Goal: Transaction & Acquisition: Purchase product/service

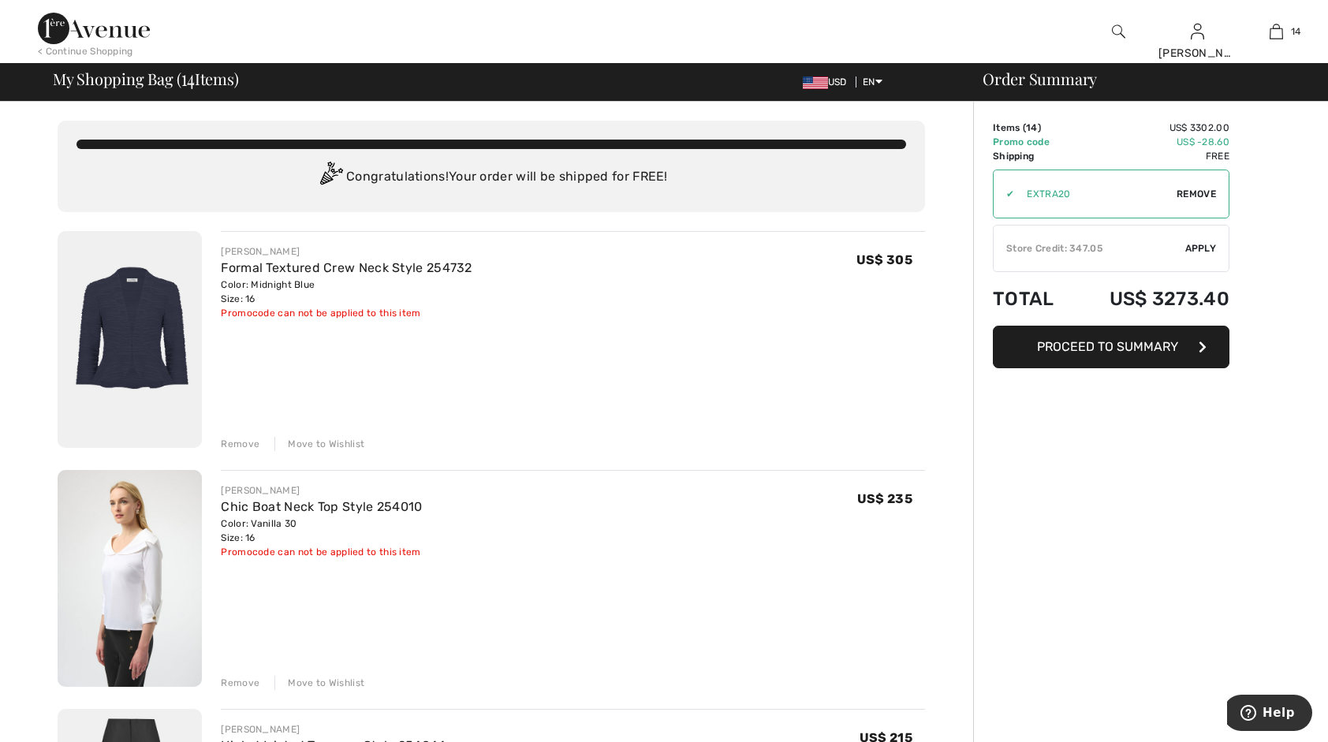
click at [240, 443] on div "Remove" at bounding box center [240, 444] width 39 height 14
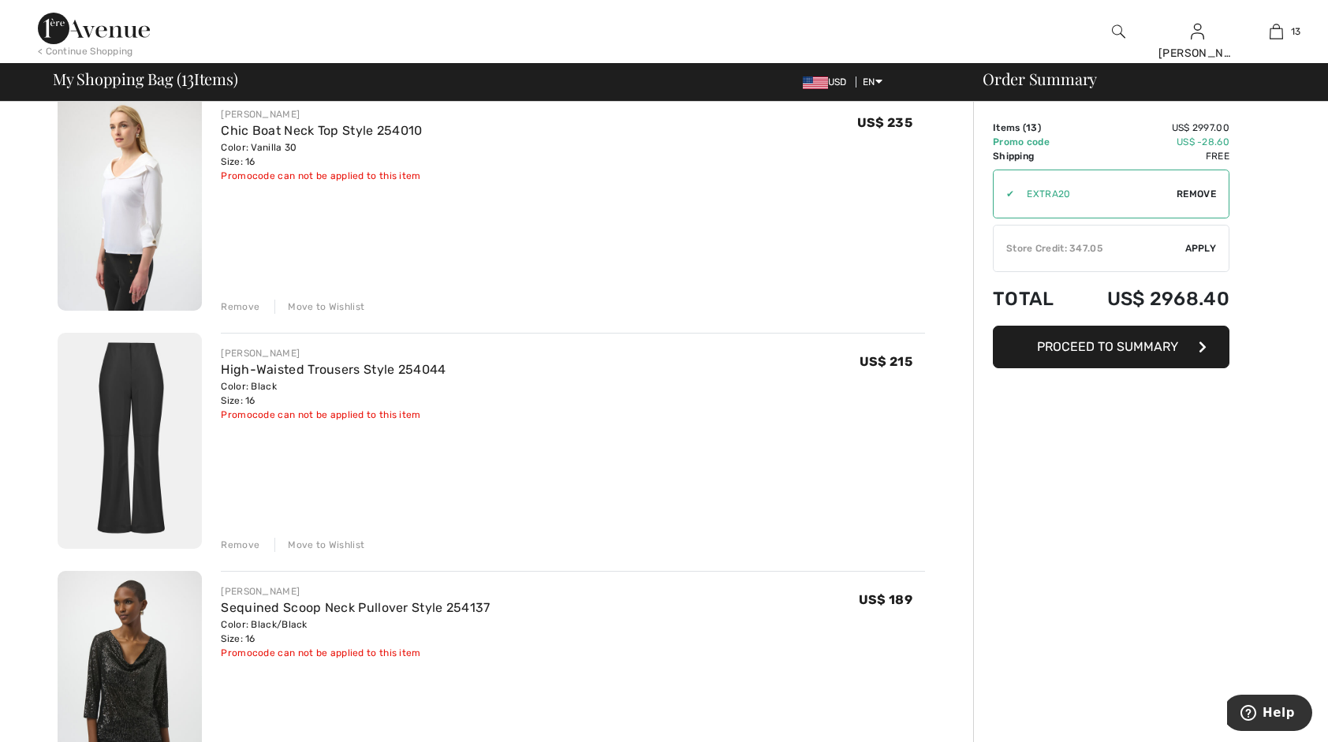
scroll to position [158, 0]
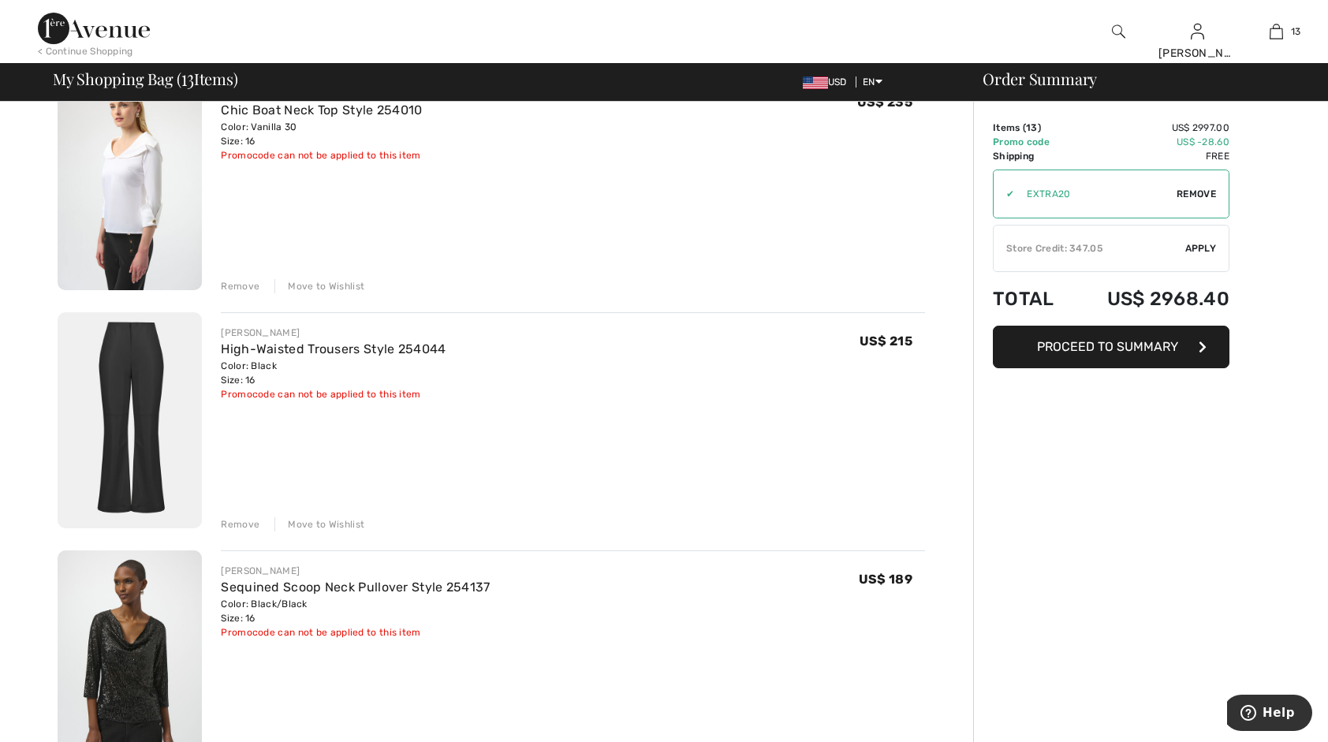
click at [234, 521] on div "Remove" at bounding box center [240, 524] width 39 height 14
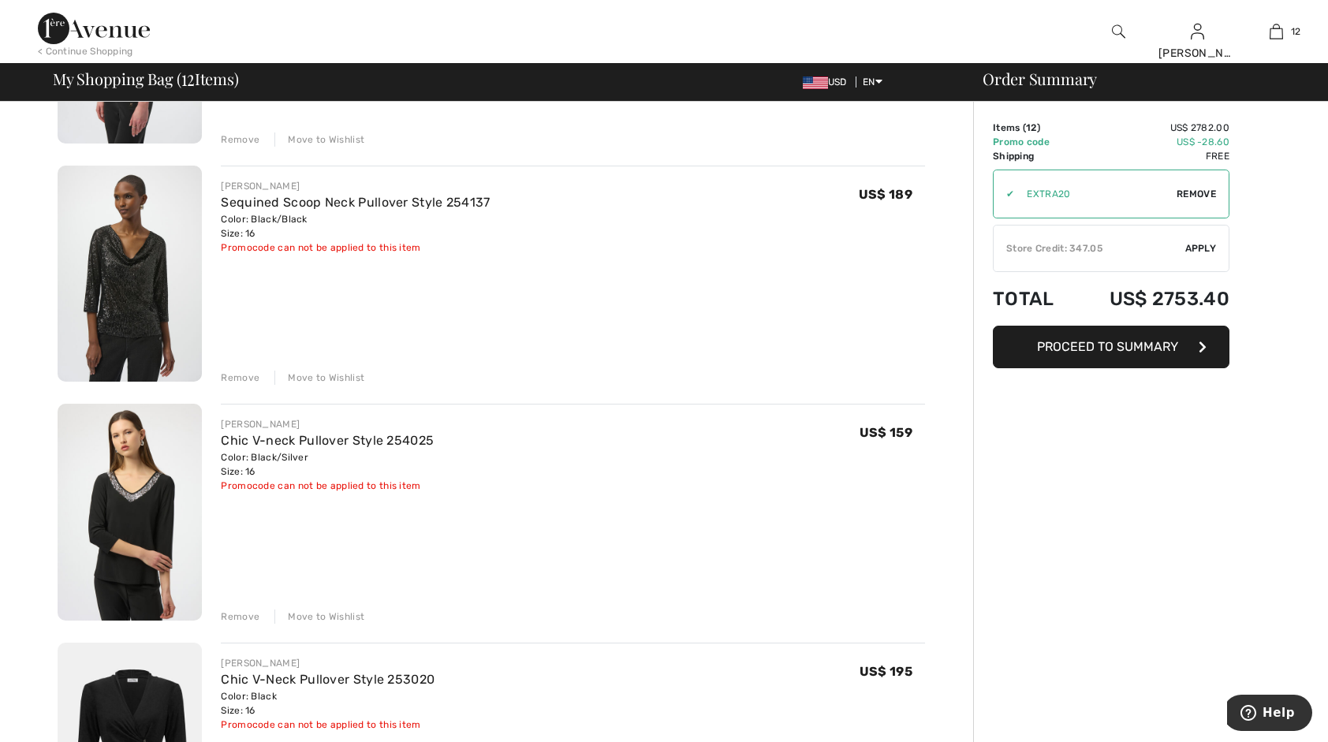
scroll to position [315, 0]
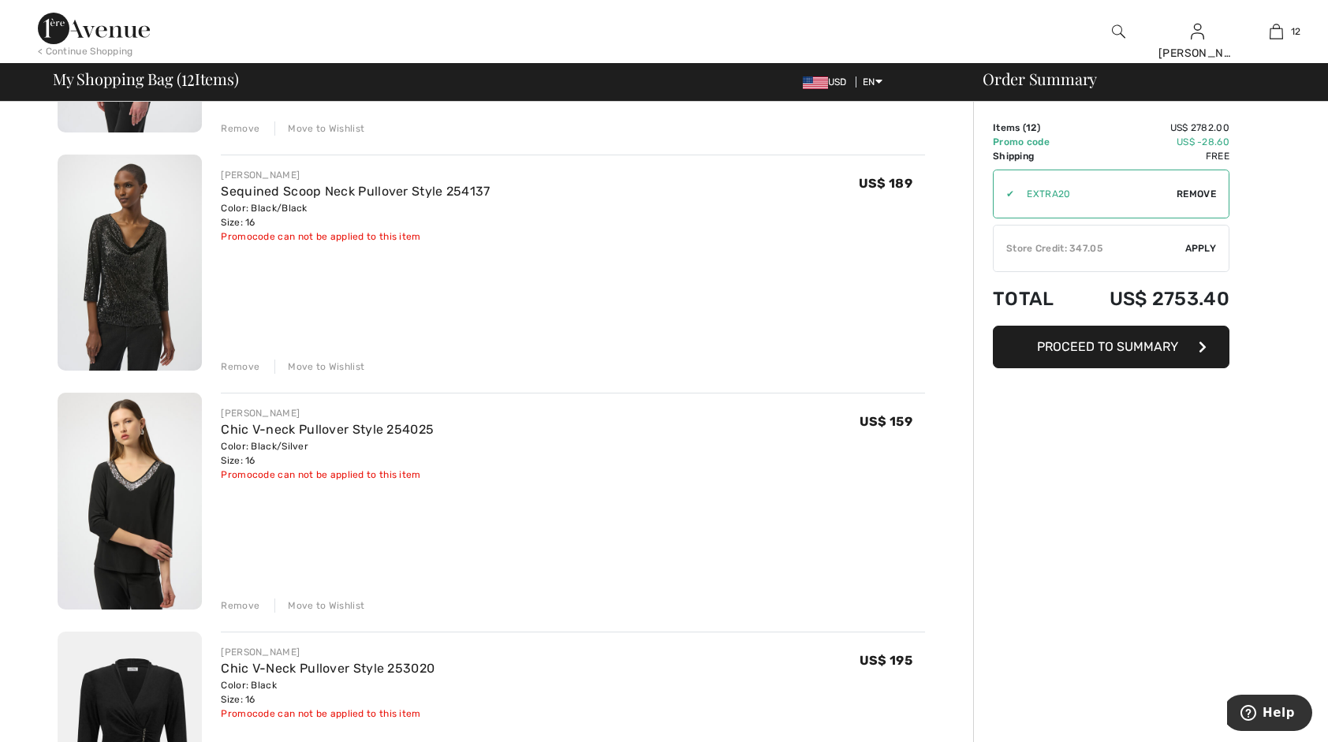
click at [236, 363] on div "Remove" at bounding box center [240, 367] width 39 height 14
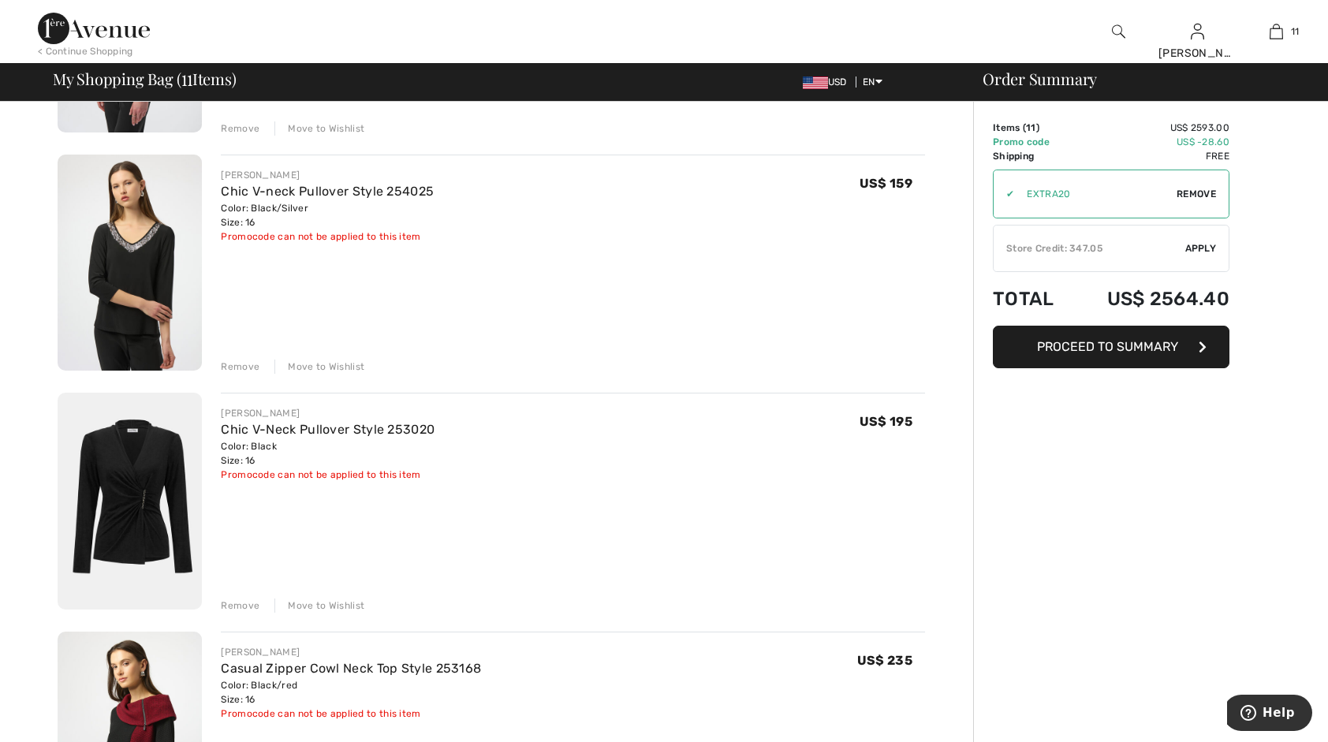
click at [154, 479] on img at bounding box center [130, 501] width 144 height 217
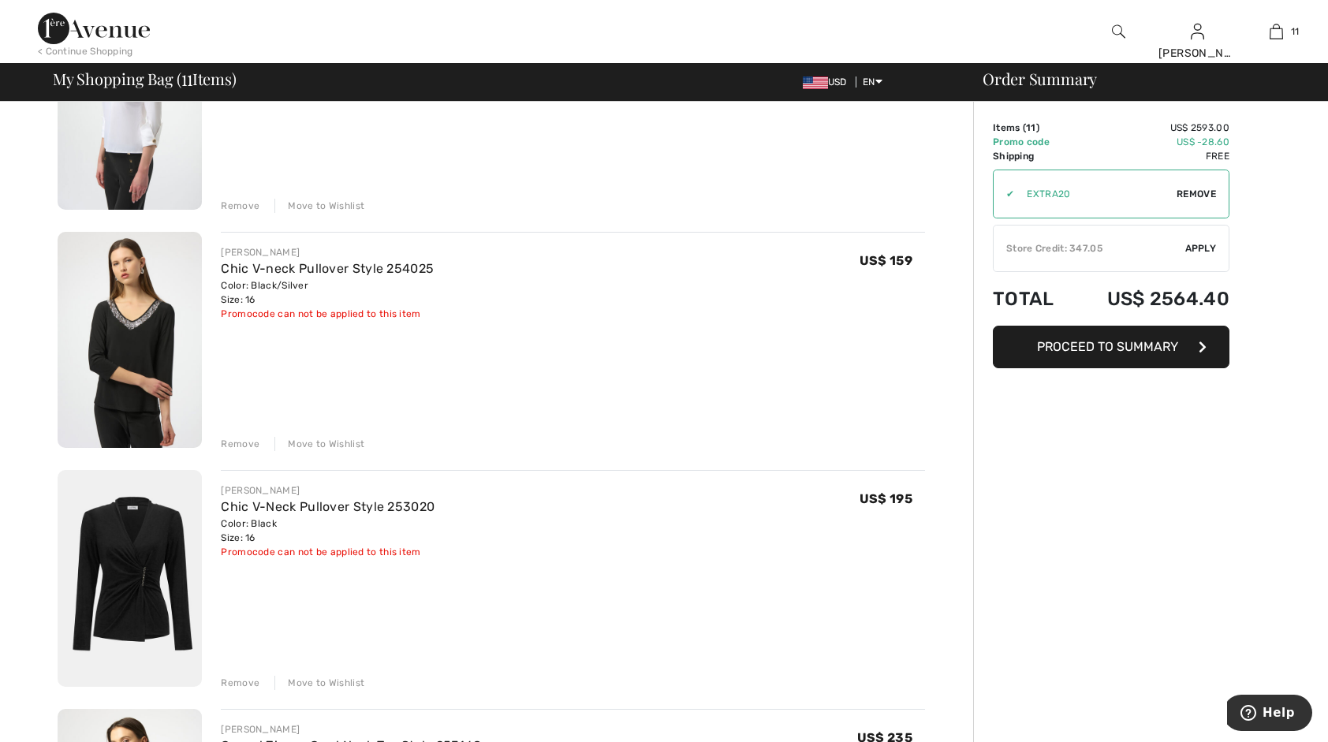
scroll to position [315, 0]
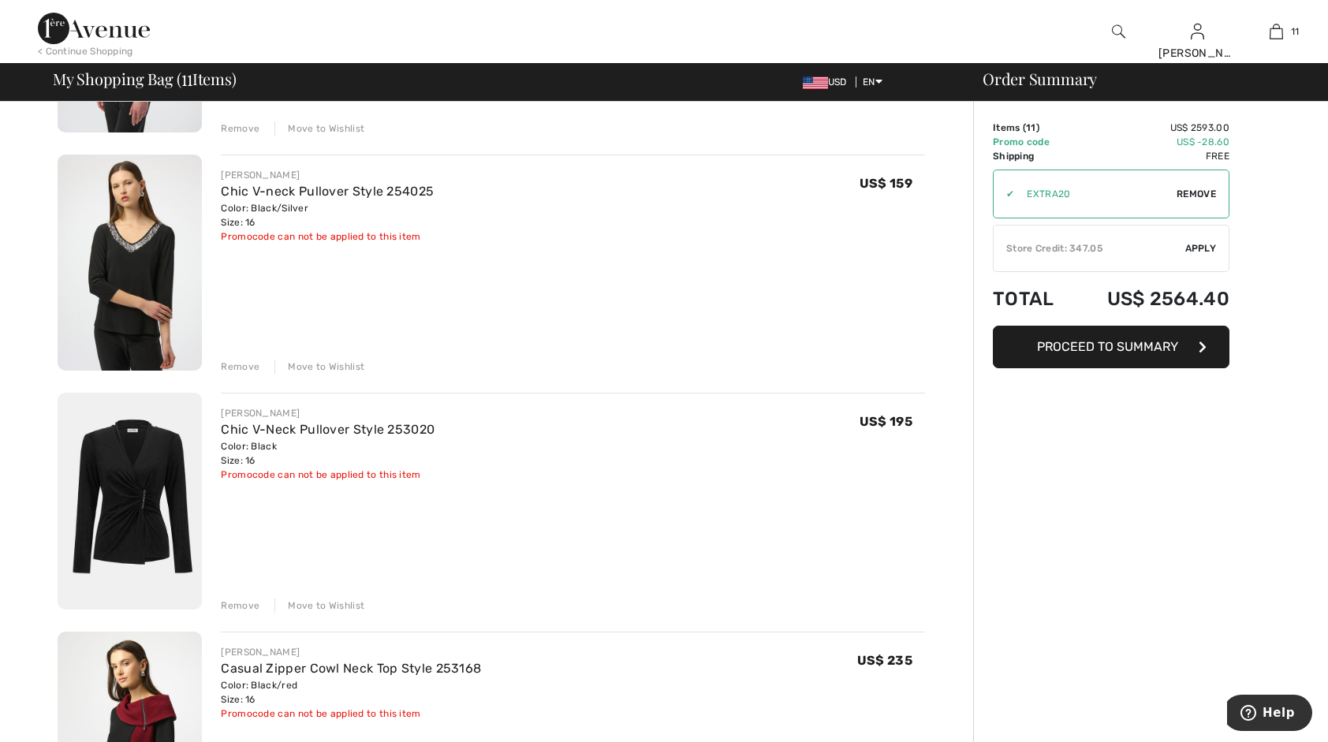
click at [241, 602] on div "Remove" at bounding box center [240, 605] width 39 height 14
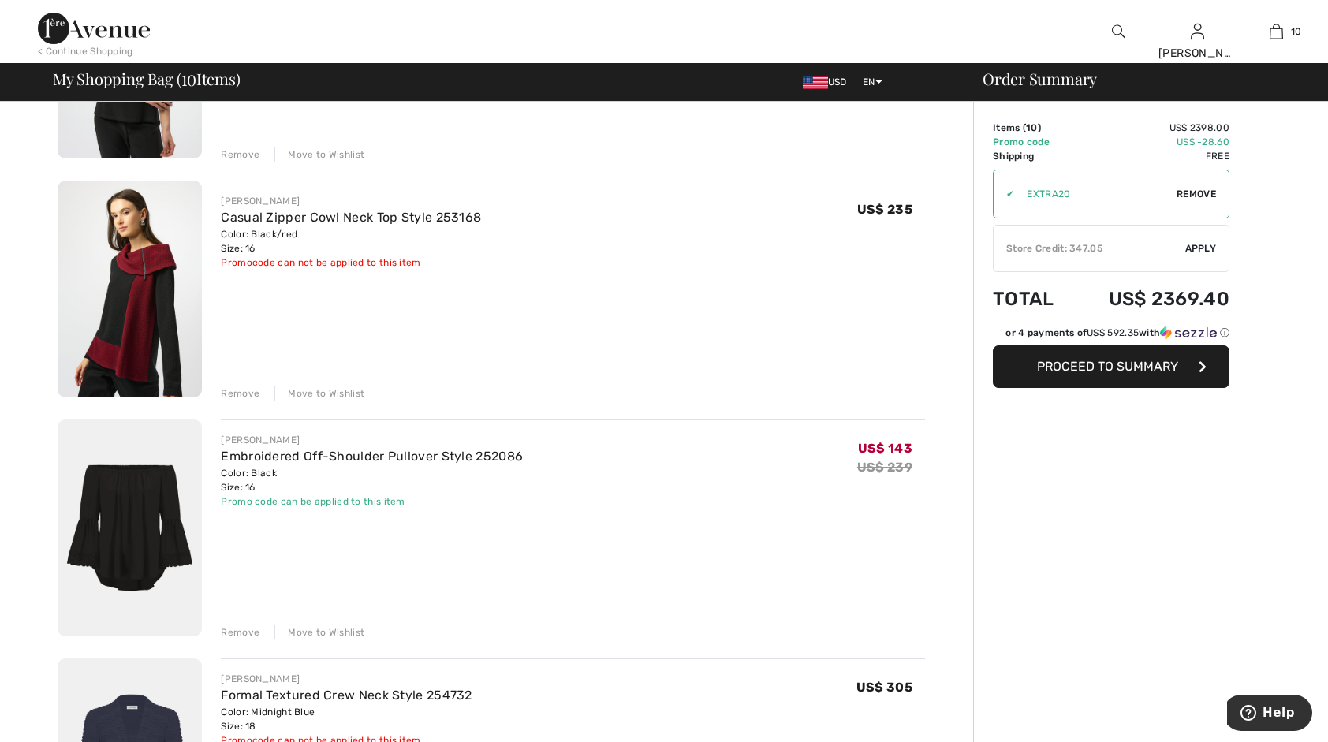
scroll to position [552, 0]
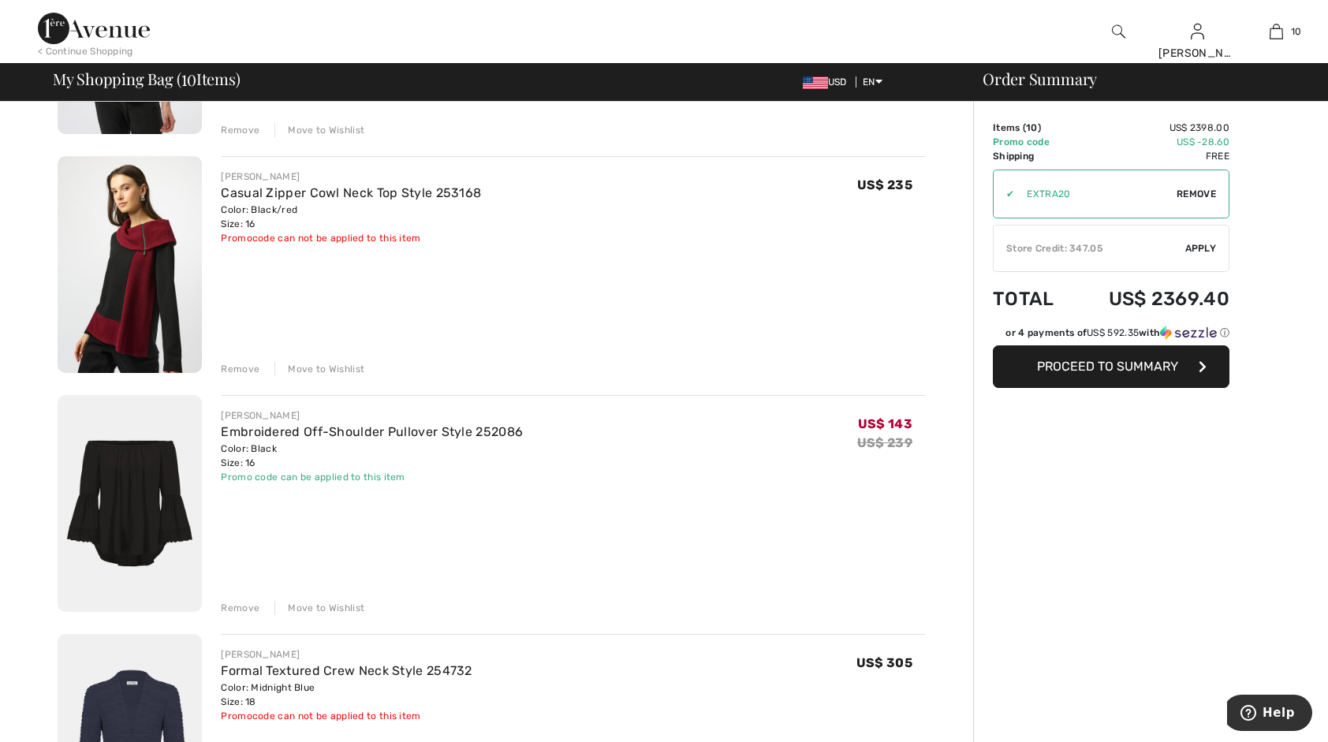
click at [233, 607] on div "Remove" at bounding box center [240, 608] width 39 height 14
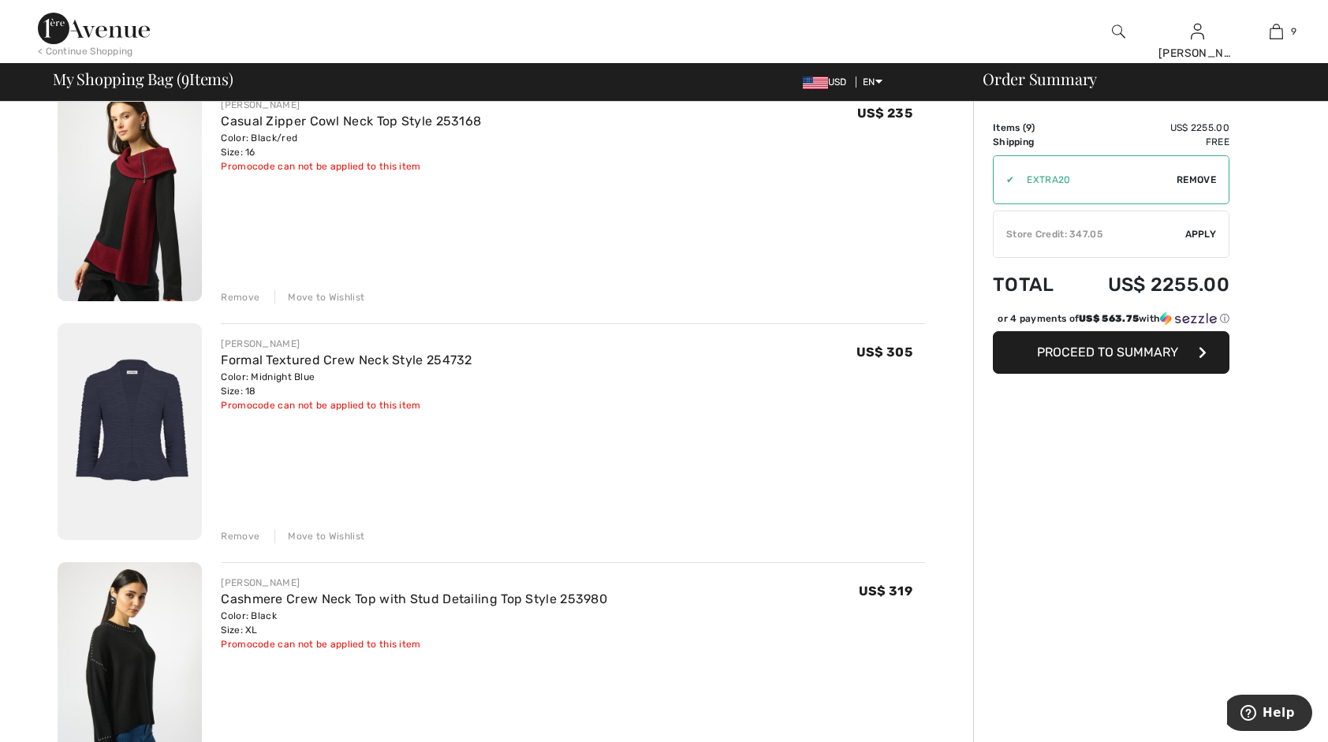
scroll to position [710, 0]
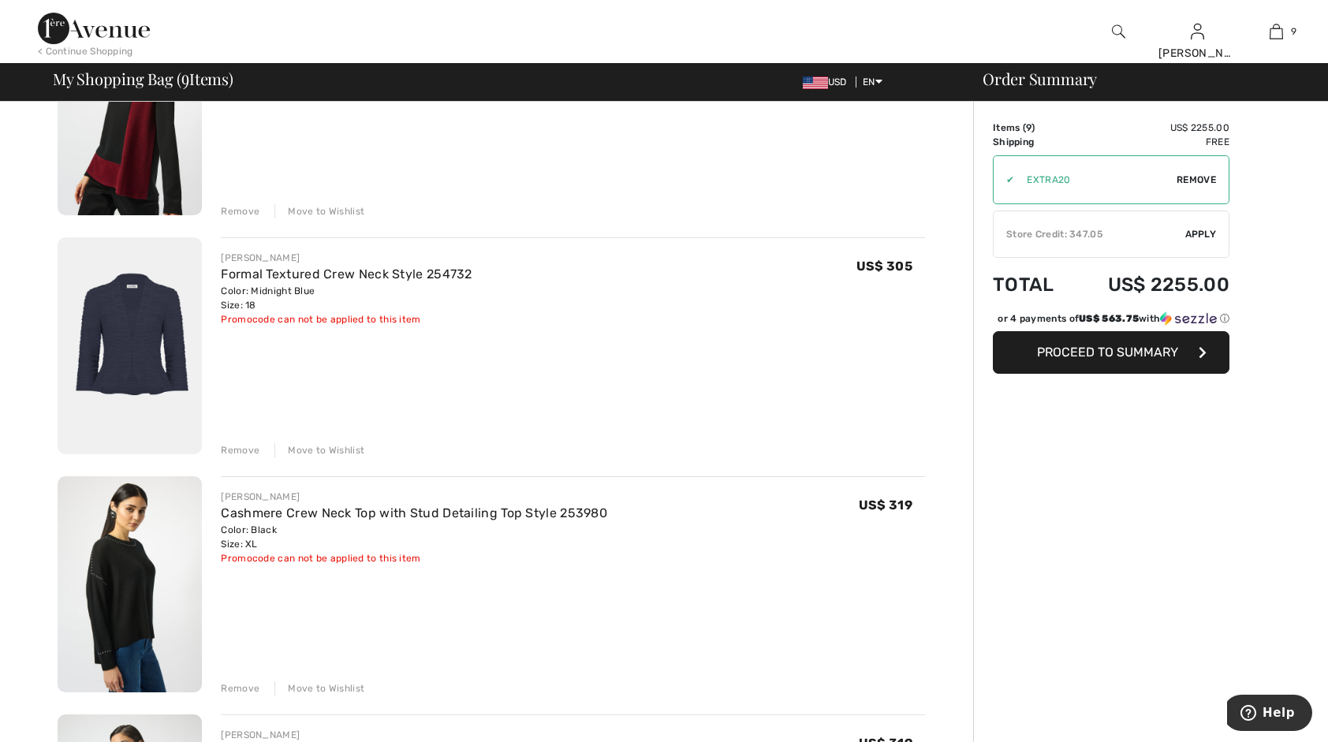
click at [230, 443] on div "Remove" at bounding box center [240, 450] width 39 height 14
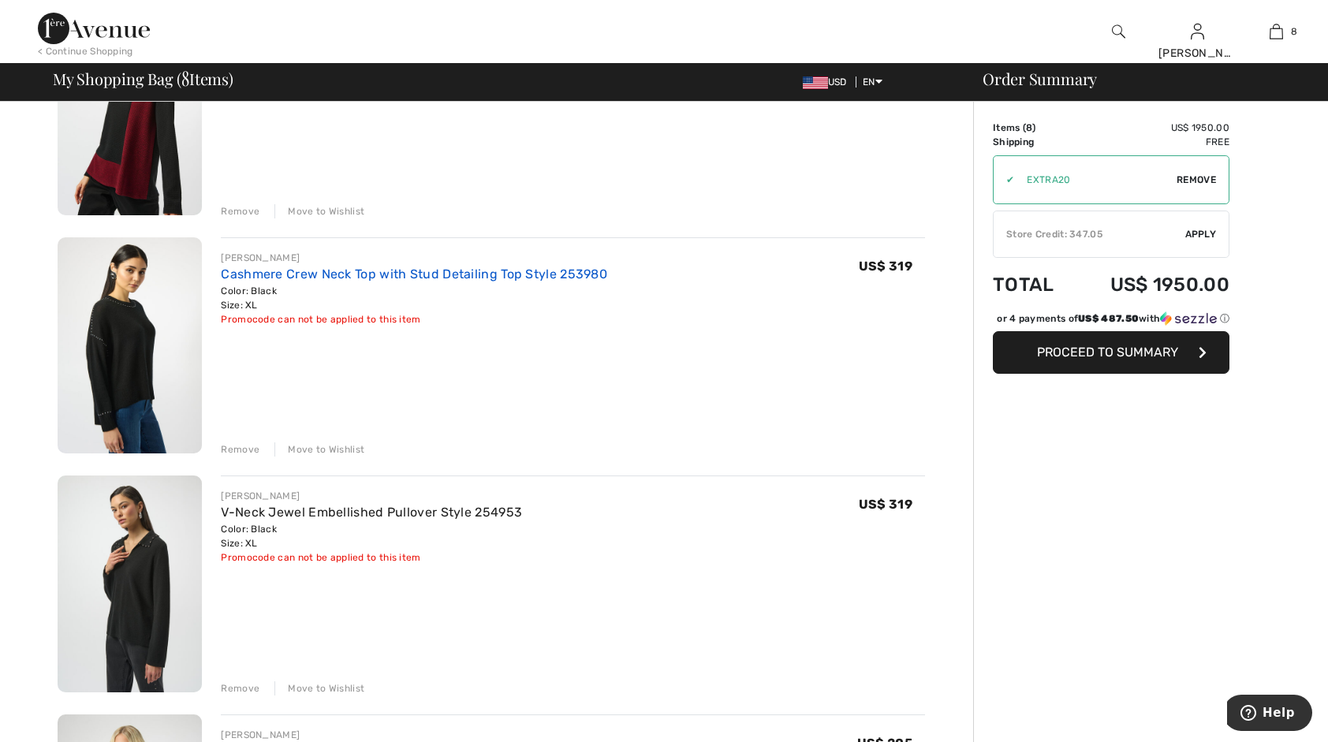
click at [396, 274] on link "Cashmere Crew Neck Top with Stud Detailing Top Style 253980" at bounding box center [414, 274] width 386 height 15
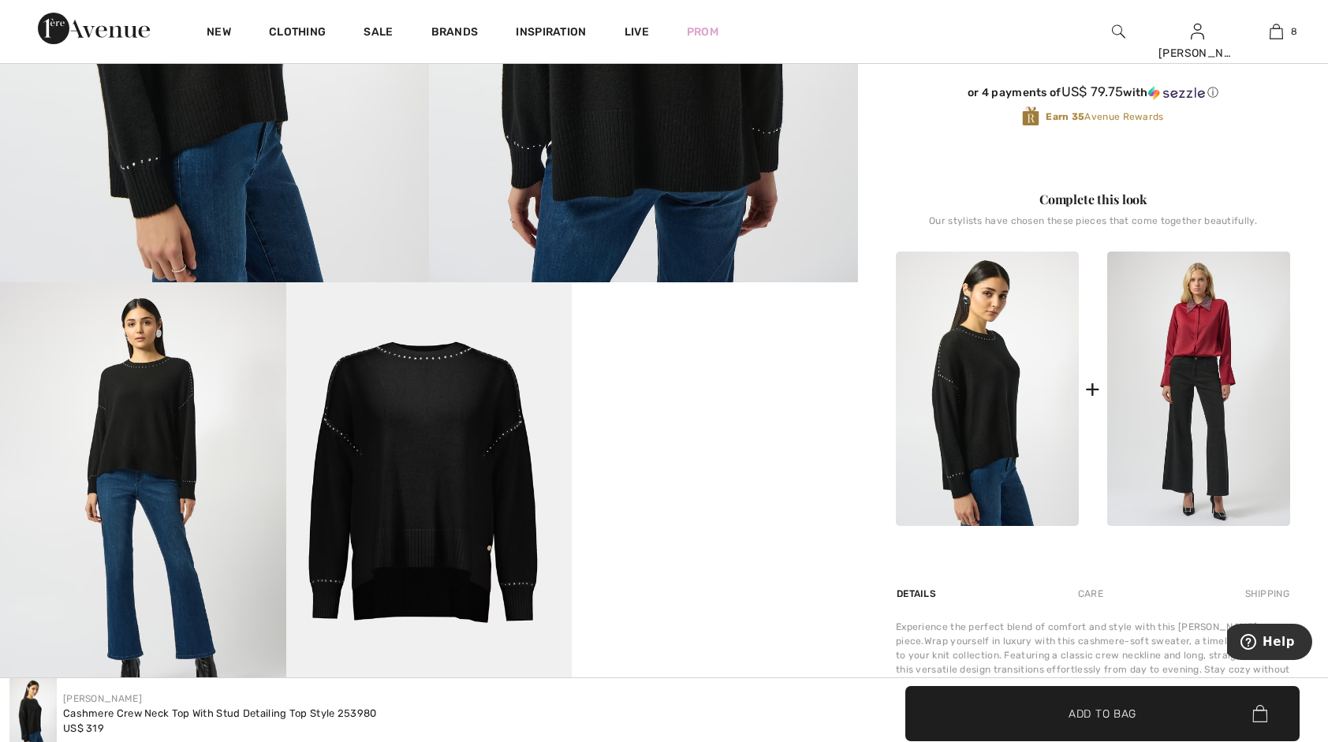
scroll to position [552, 0]
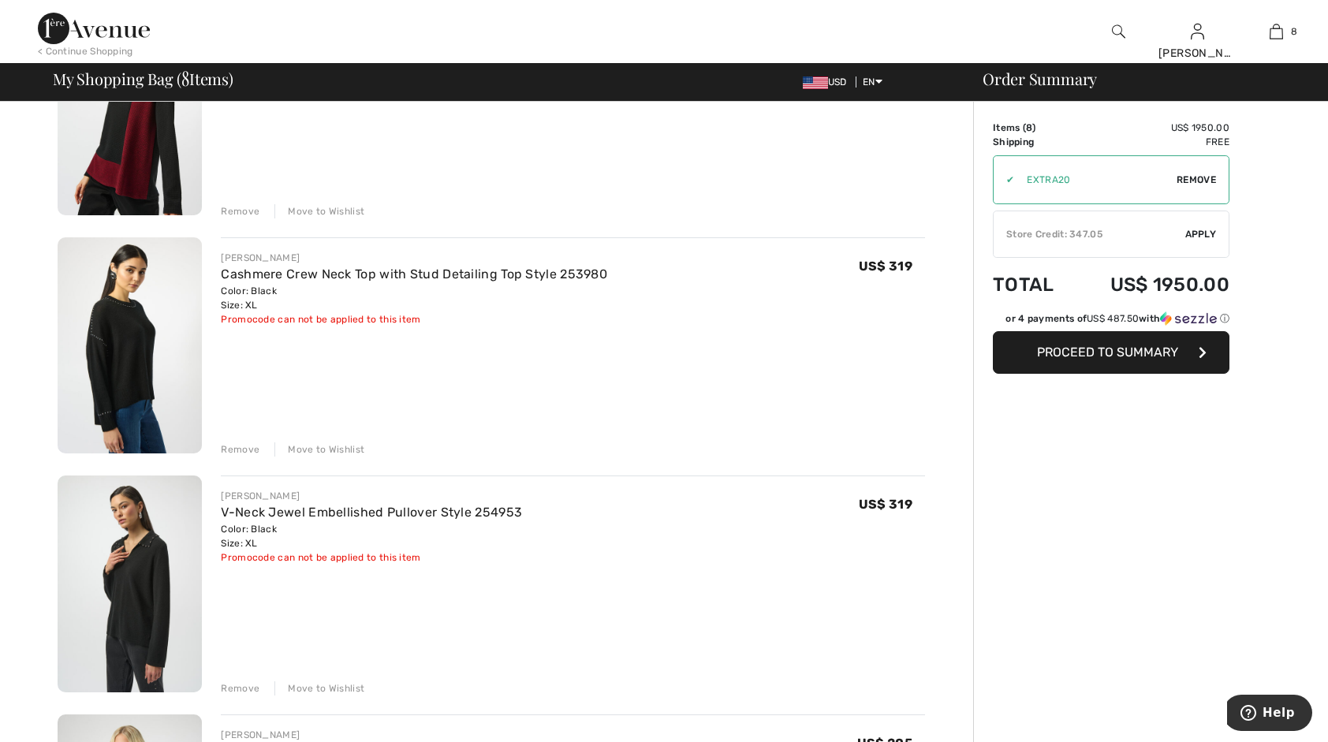
click at [242, 445] on div "Remove" at bounding box center [240, 449] width 39 height 14
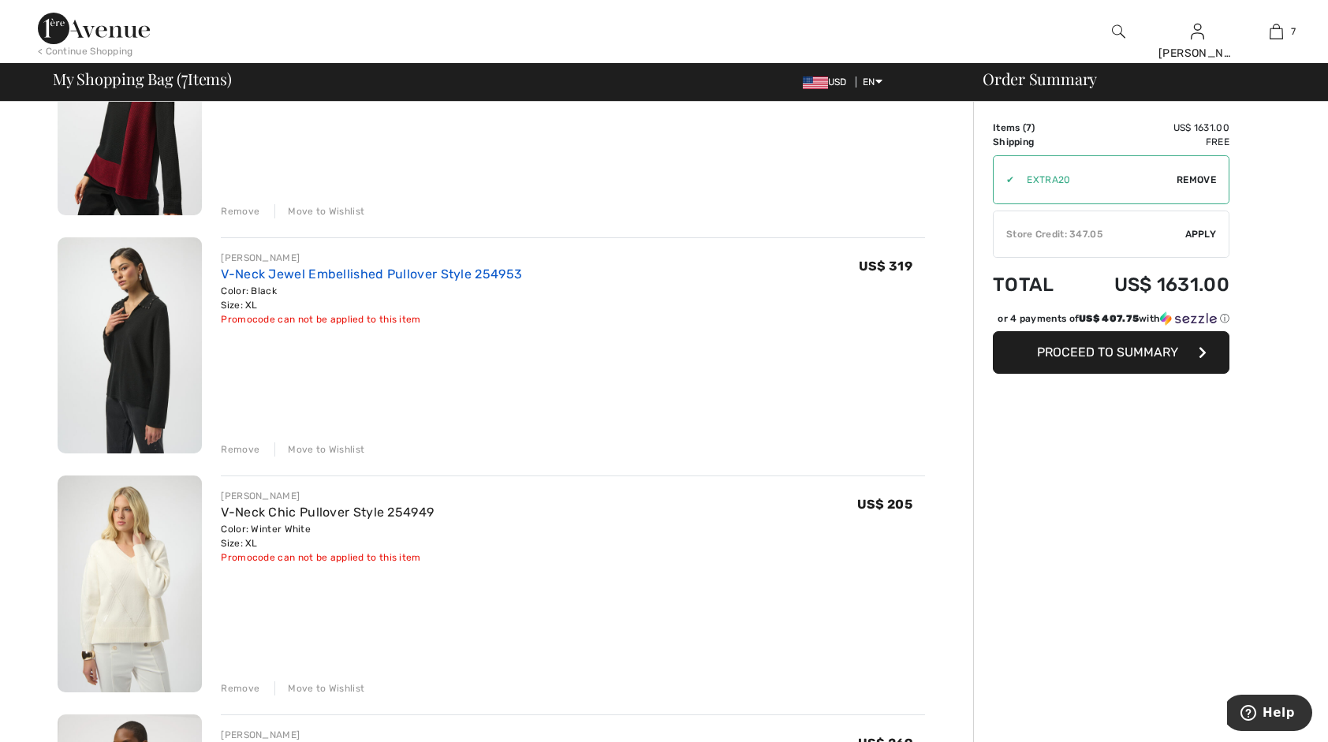
click at [394, 270] on link "V-Neck Jewel Embellished Pullover Style 254953" at bounding box center [371, 274] width 301 height 15
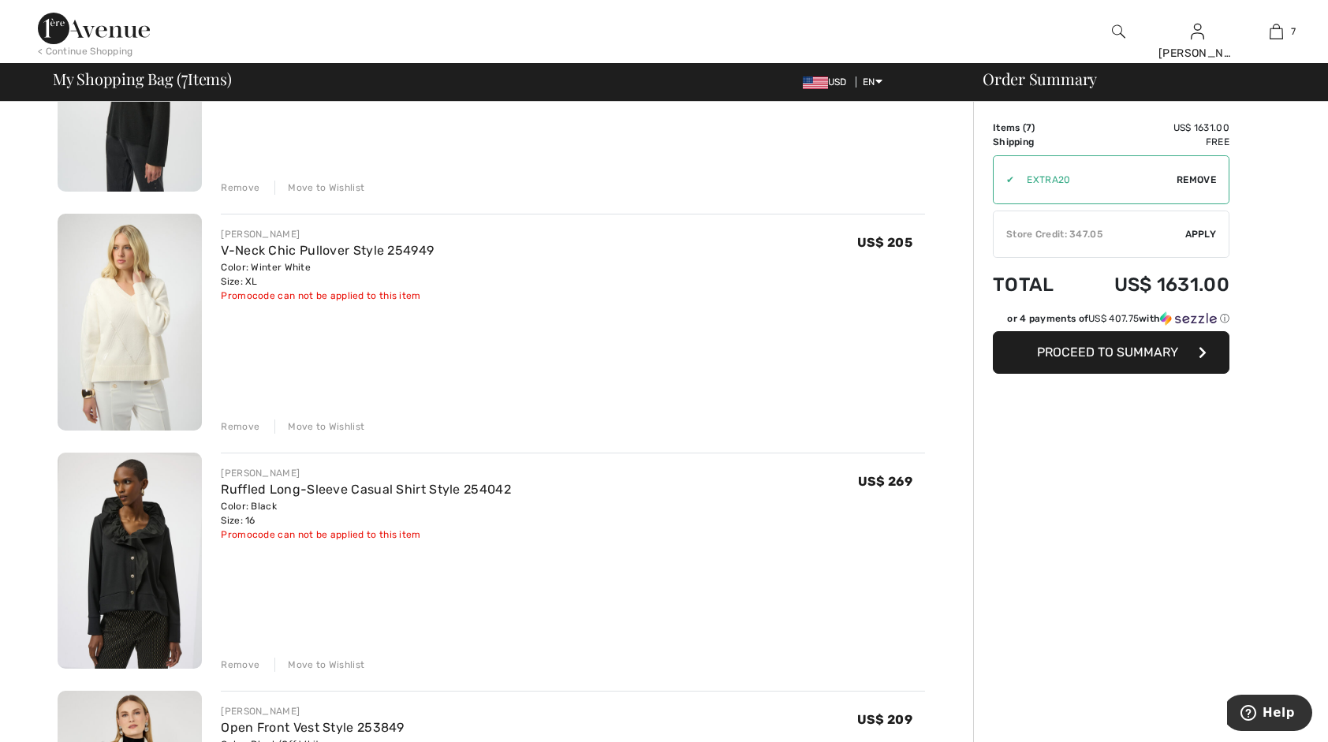
scroll to position [1025, 0]
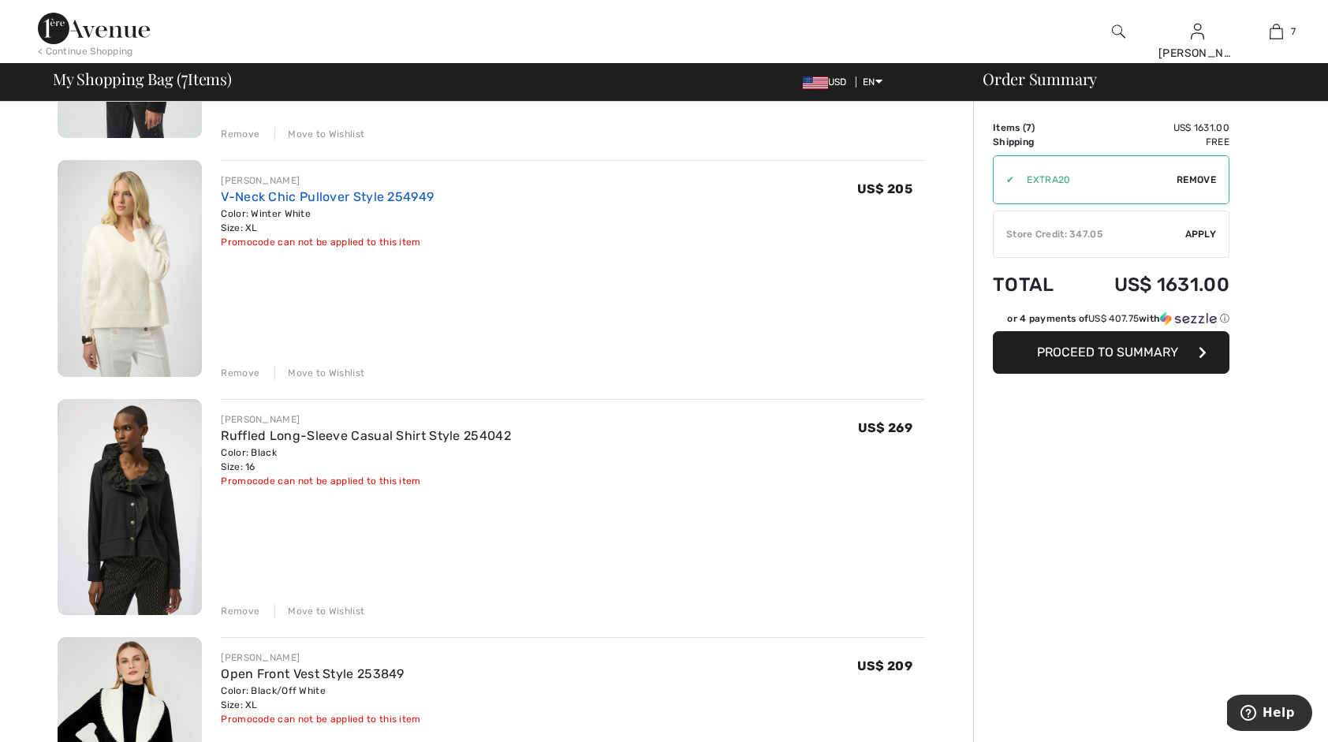
click at [268, 199] on link "V-Neck Chic Pullover Style 254949" at bounding box center [327, 196] width 213 height 15
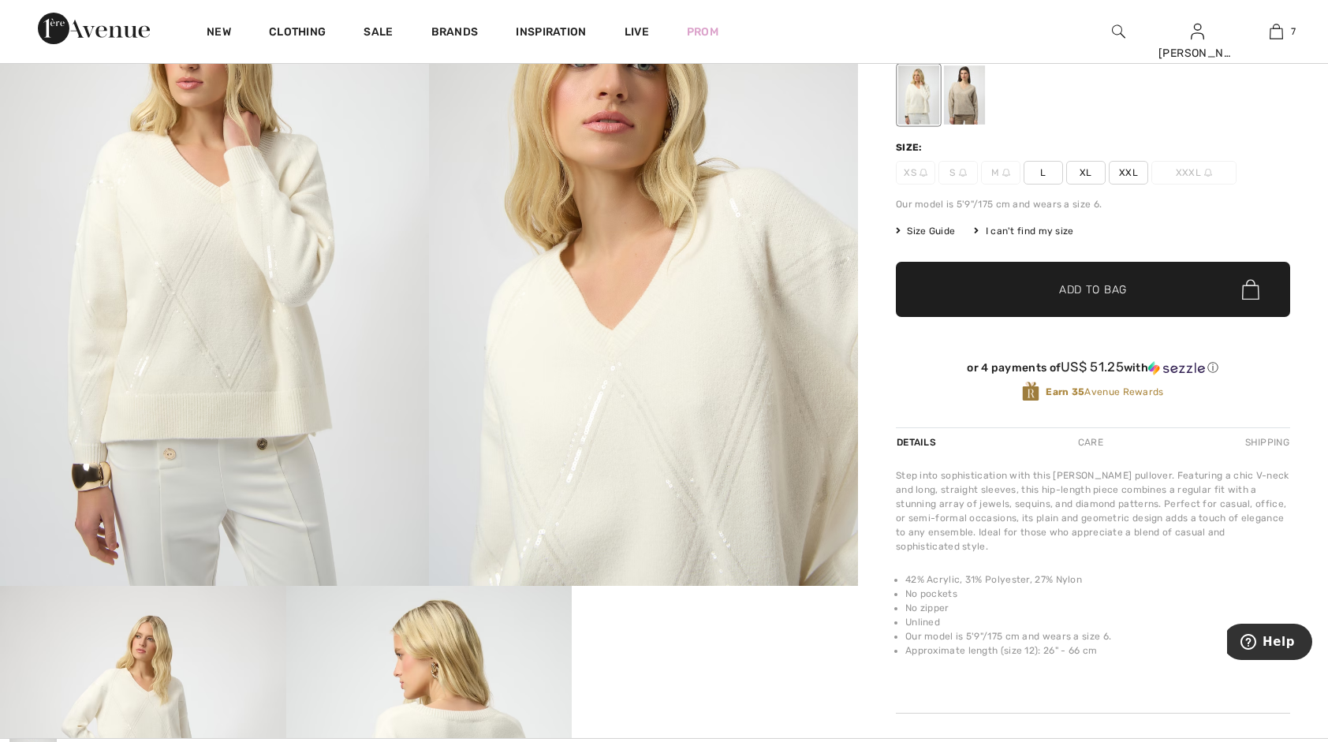
scroll to position [158, 0]
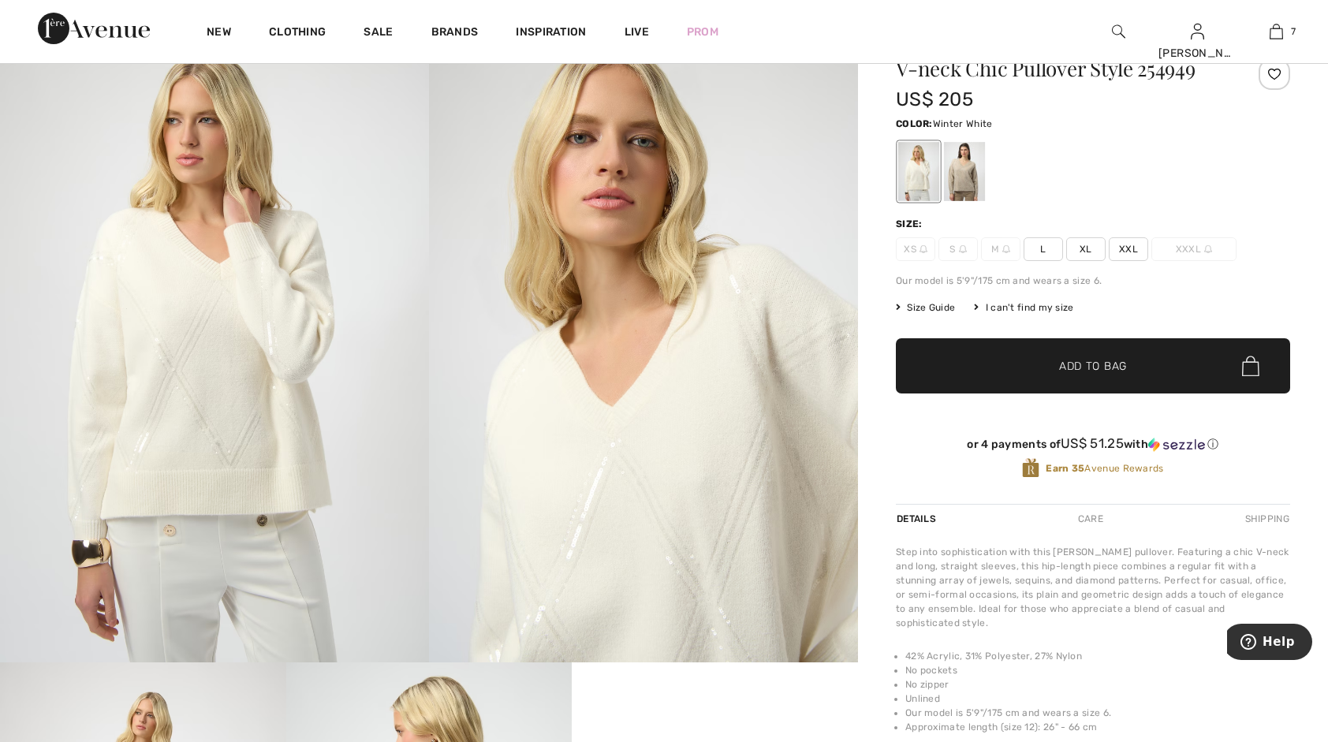
click at [1134, 252] on span "XXL" at bounding box center [1128, 249] width 39 height 24
click at [1102, 366] on span "Add to Bag" at bounding box center [1093, 366] width 68 height 17
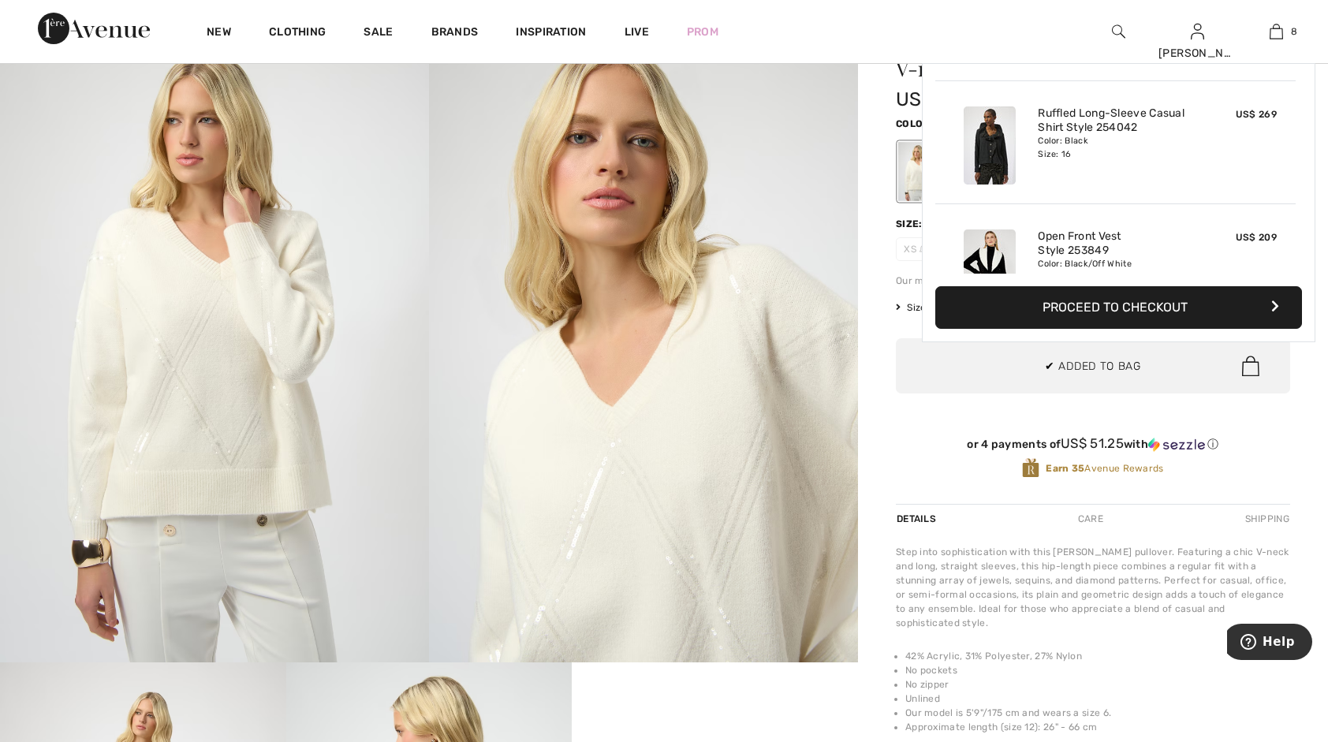
scroll to position [785, 0]
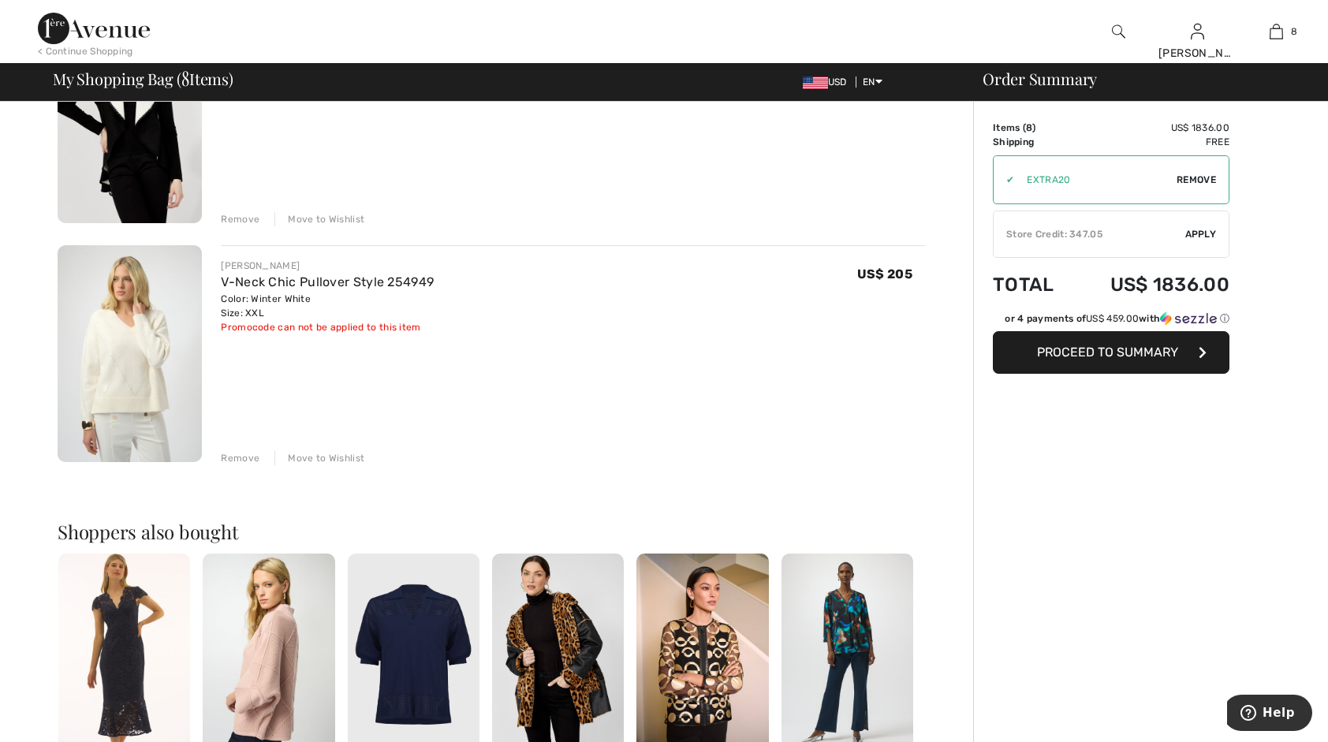
scroll to position [1498, 0]
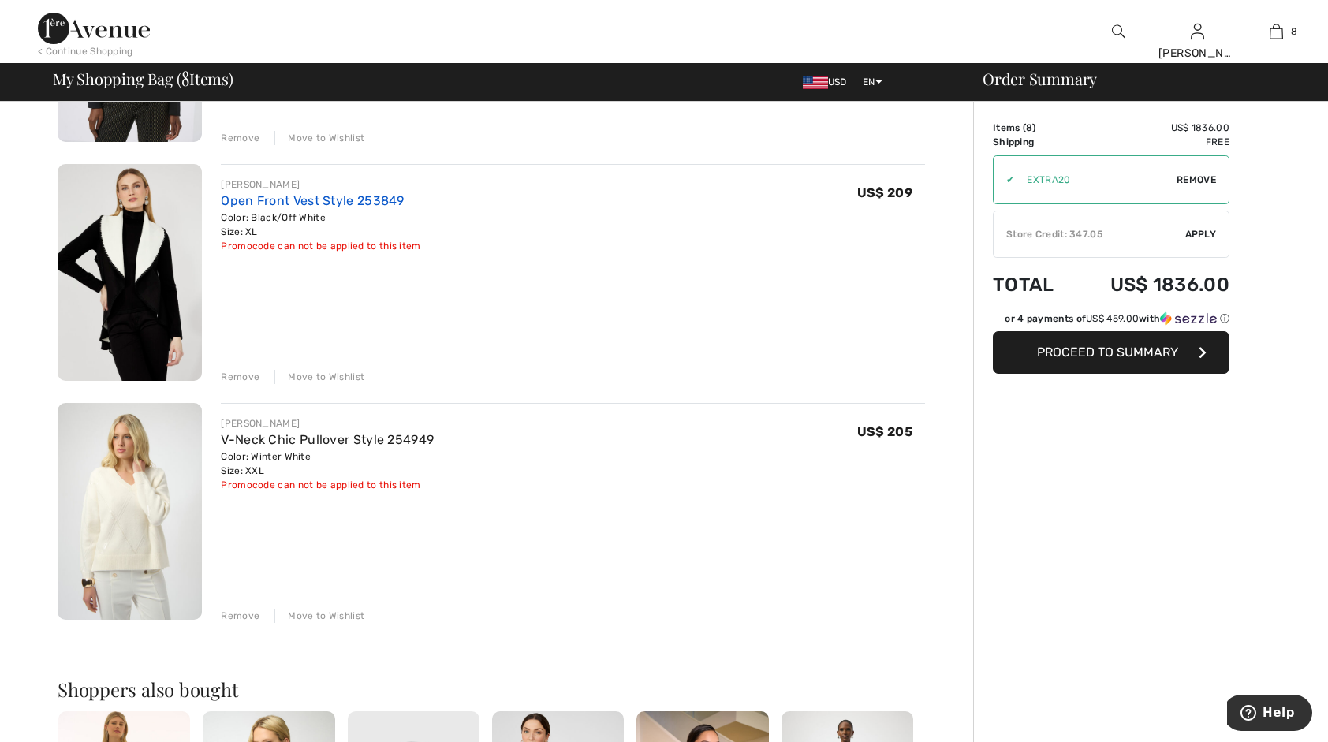
click at [342, 203] on link "Open Front Vest Style 253849" at bounding box center [312, 200] width 183 height 15
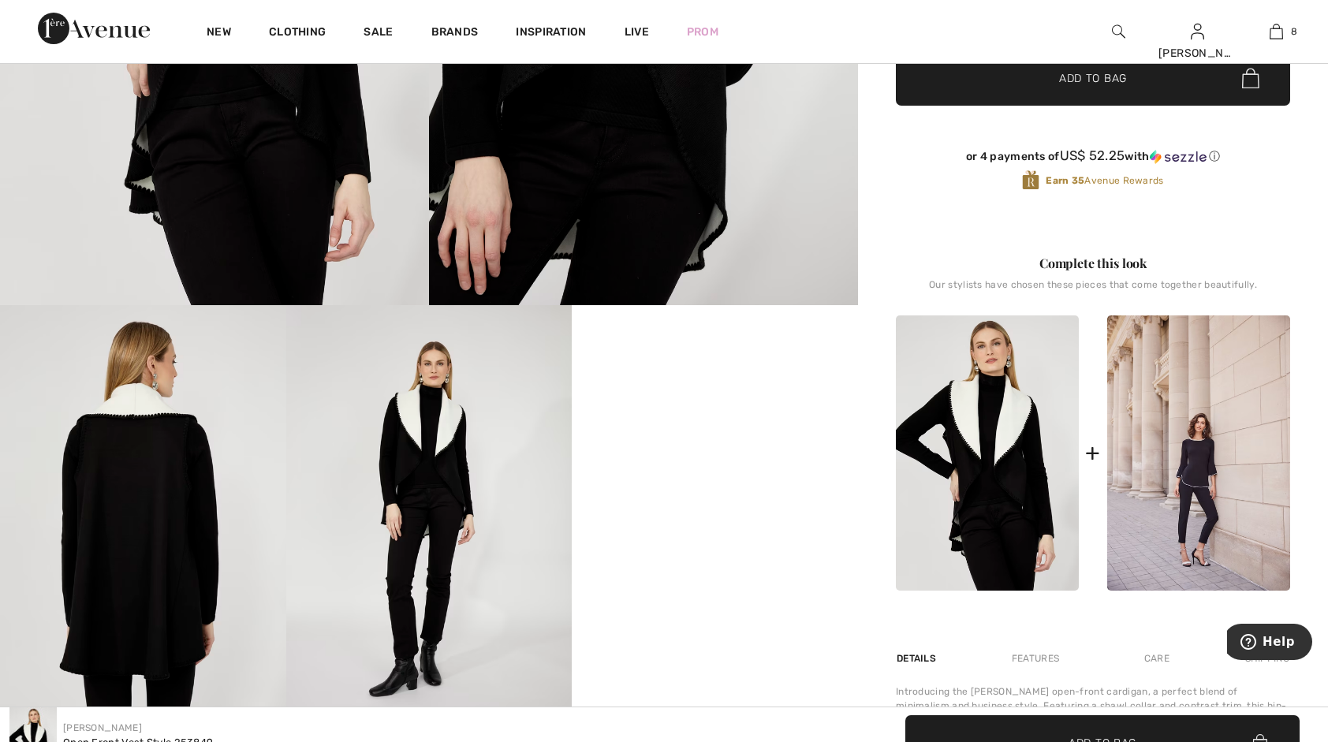
scroll to position [315, 0]
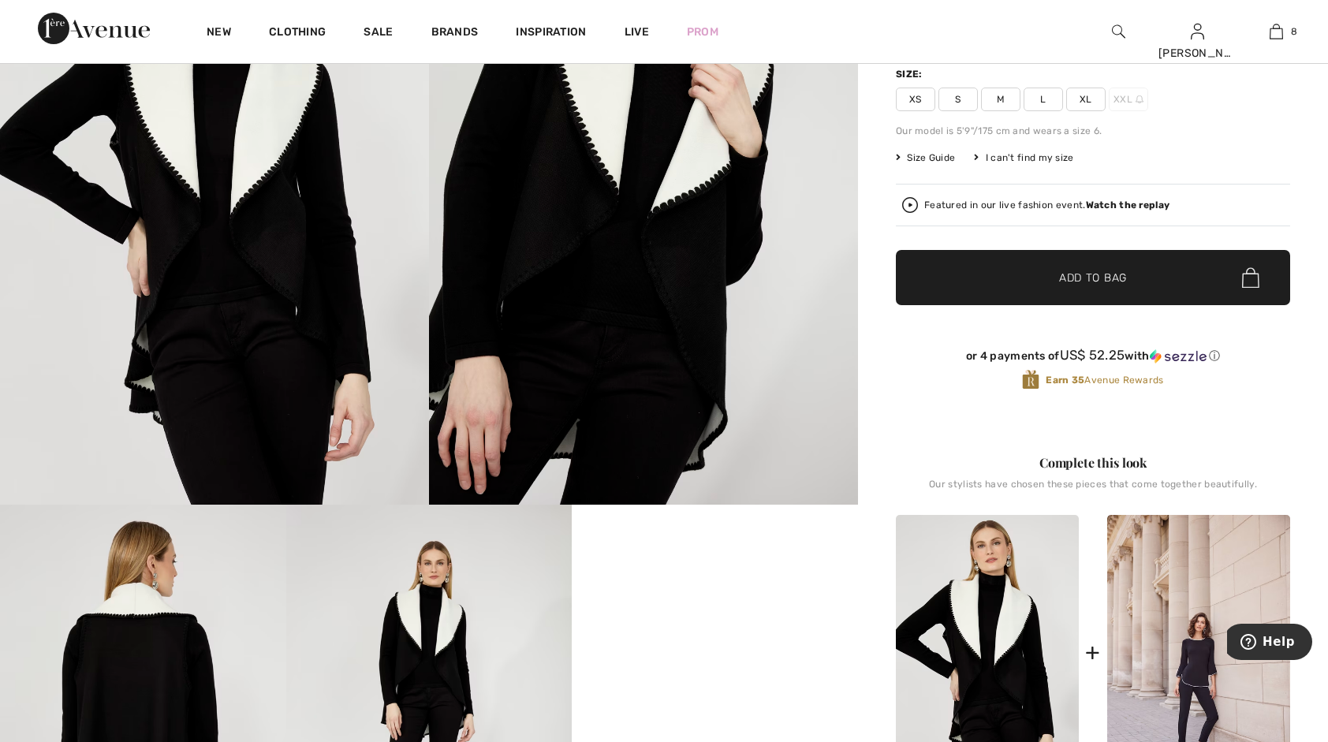
click at [595, 283] on img at bounding box center [643, 182] width 429 height 643
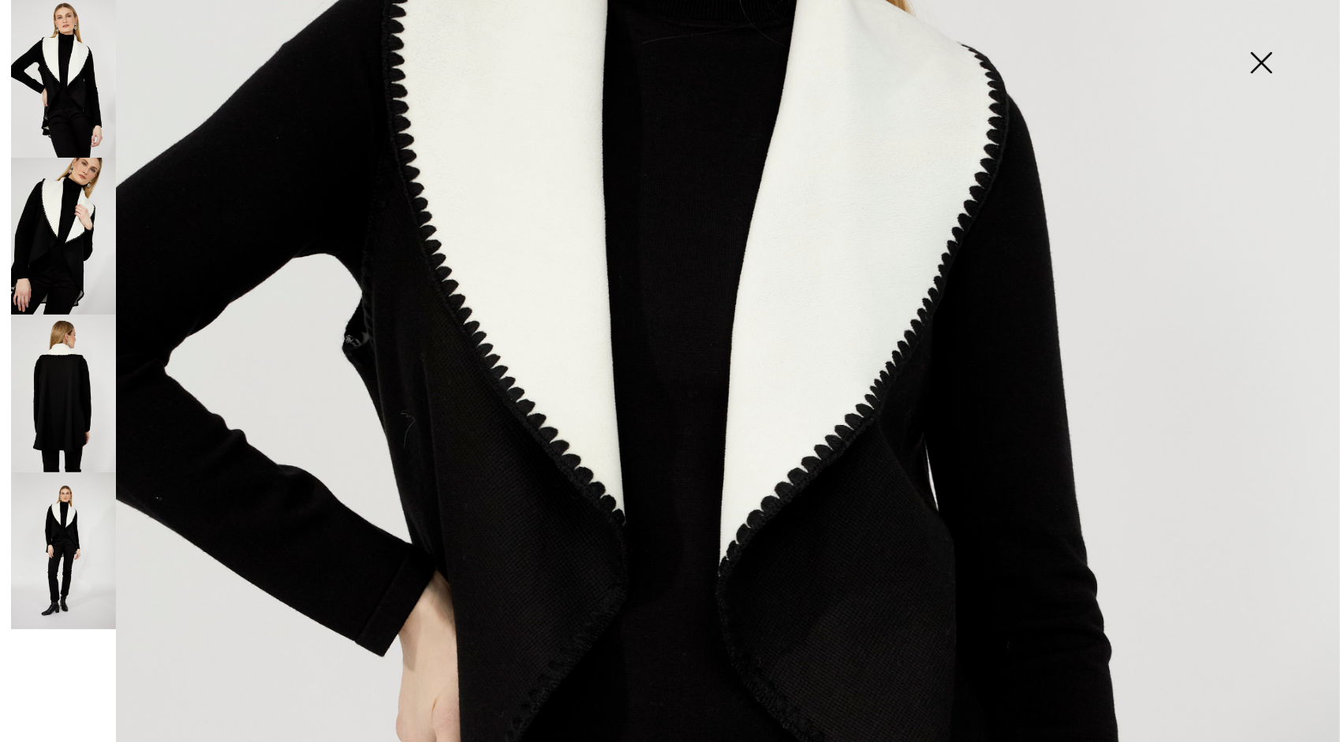
scroll to position [394, 0]
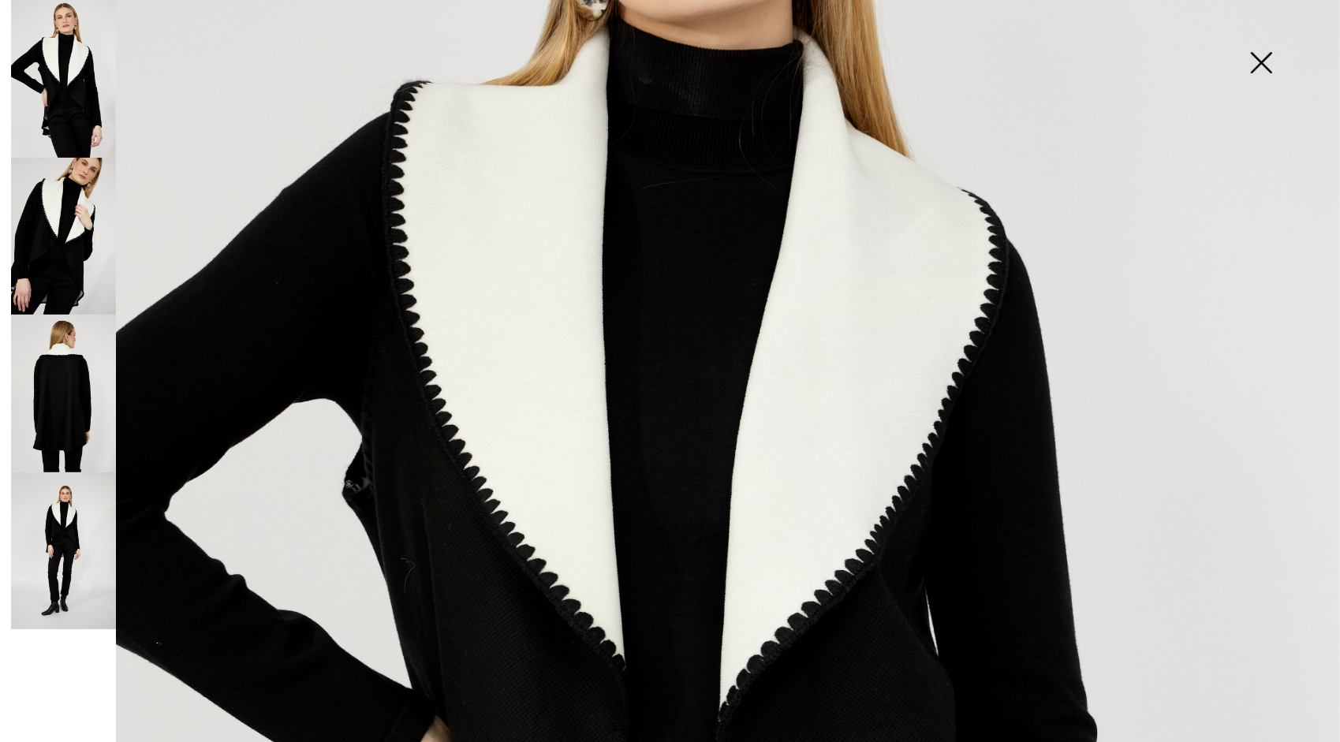
click at [1259, 69] on img at bounding box center [1260, 64] width 79 height 81
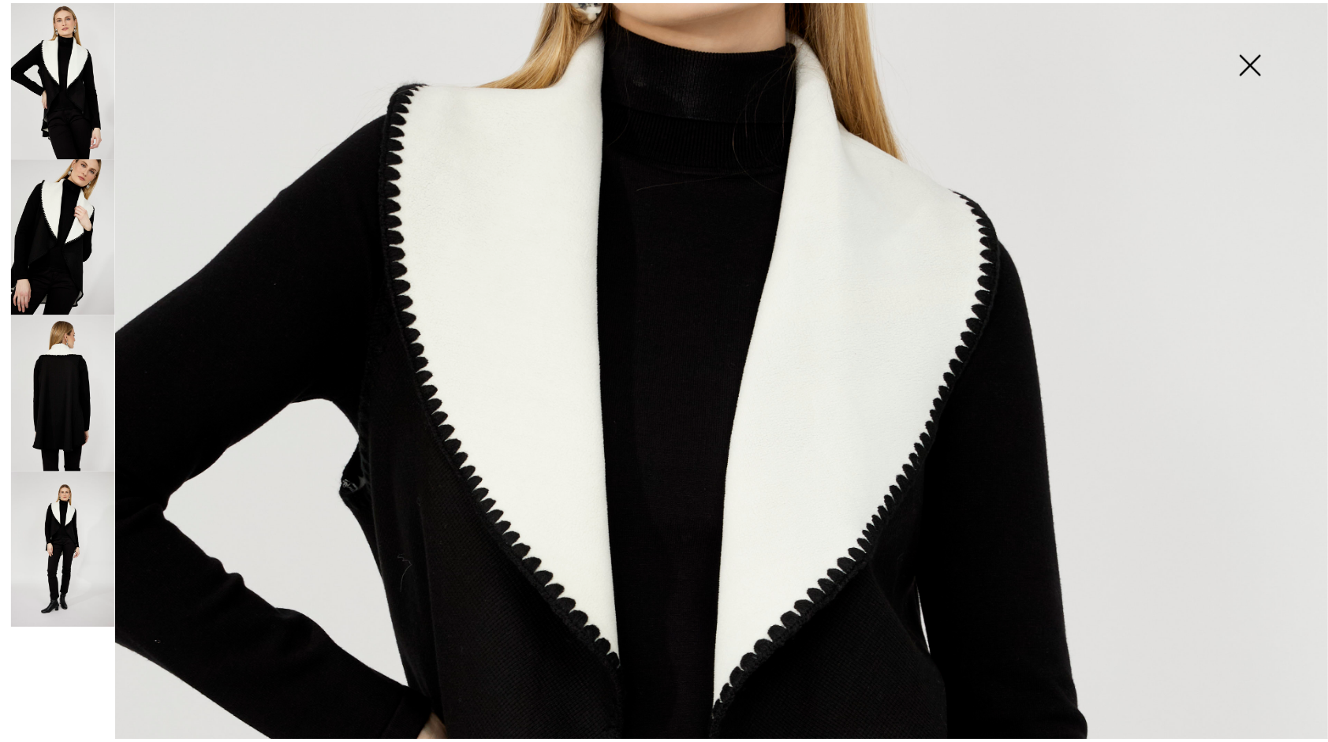
scroll to position [315, 0]
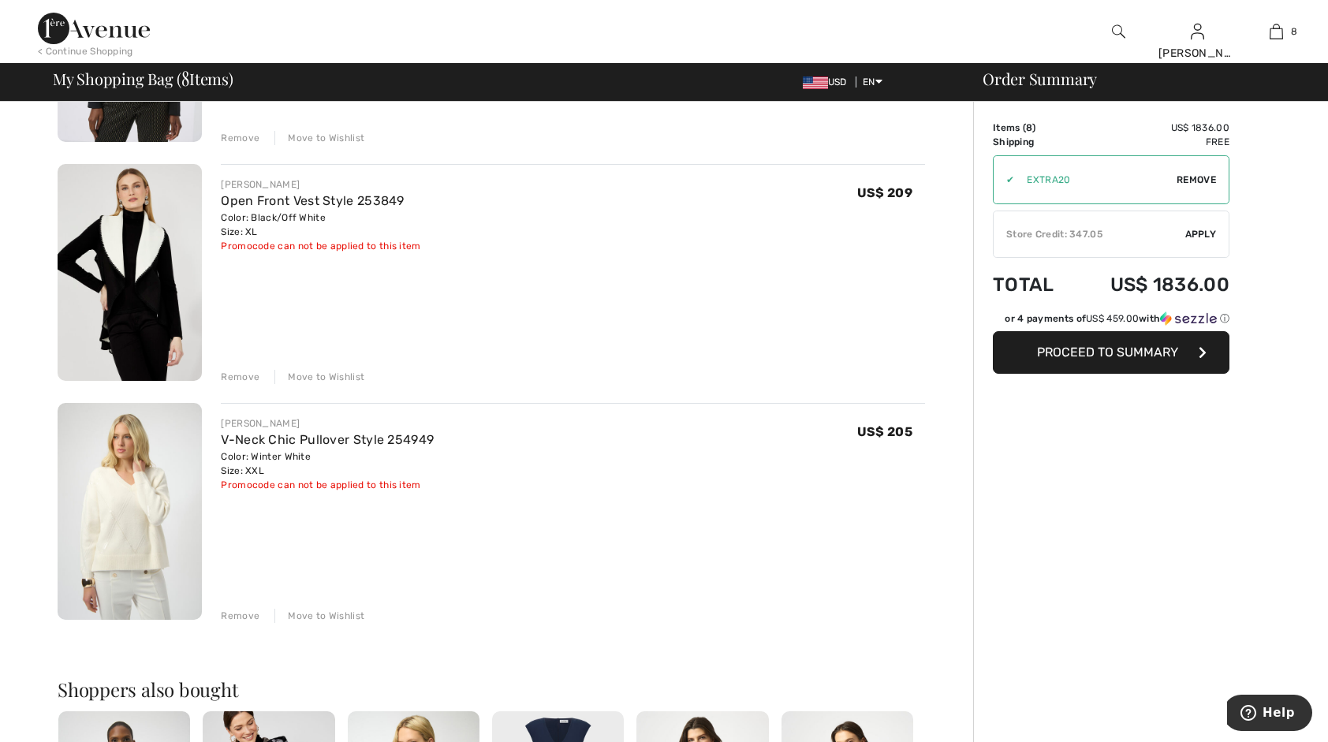
click at [226, 610] on div "Remove" at bounding box center [240, 616] width 39 height 14
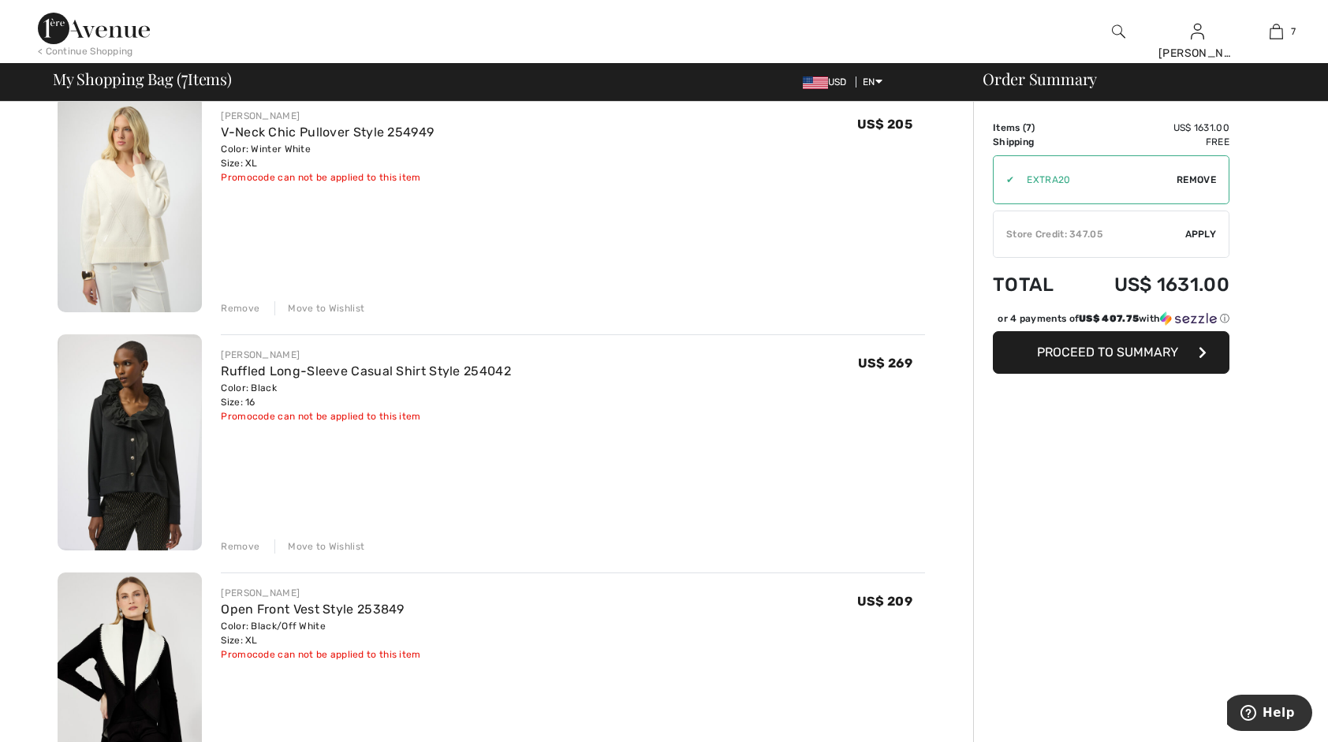
scroll to position [1025, 0]
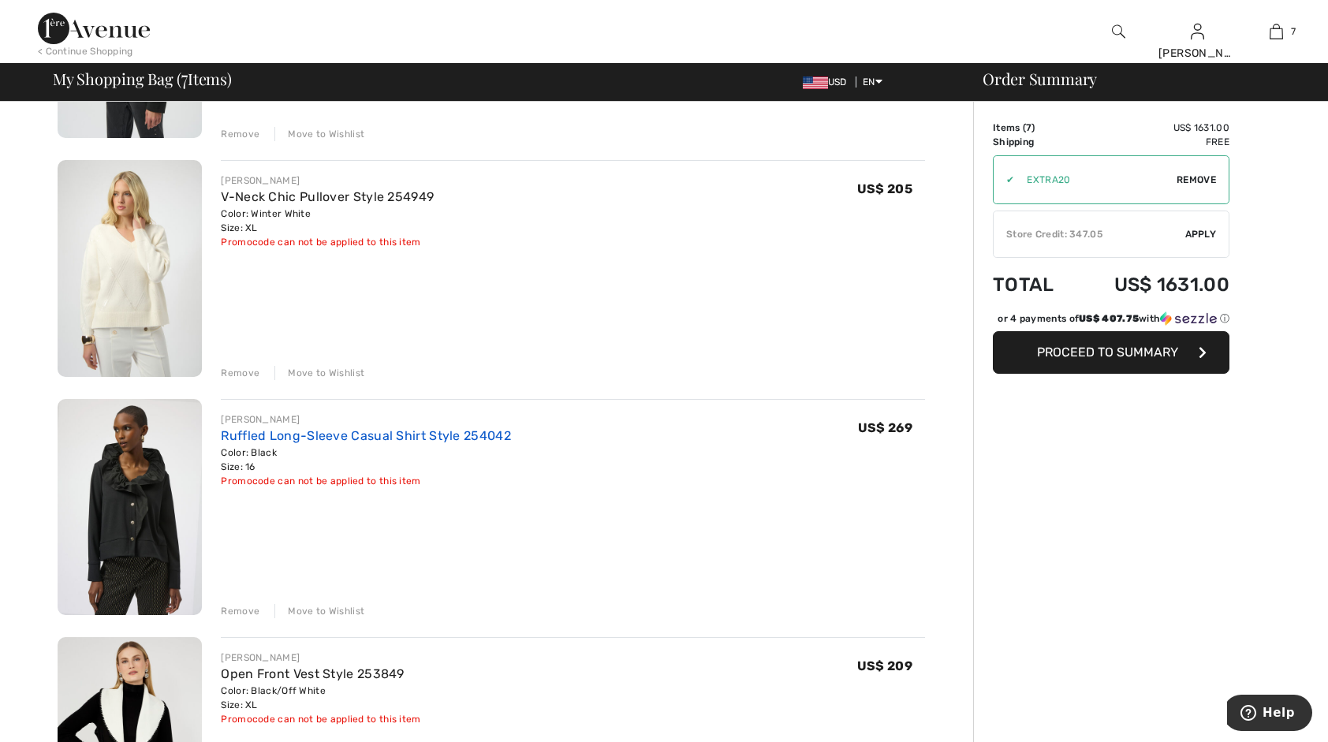
click at [334, 433] on link "Ruffled Long-Sleeve Casual Shirt Style 254042" at bounding box center [366, 435] width 290 height 15
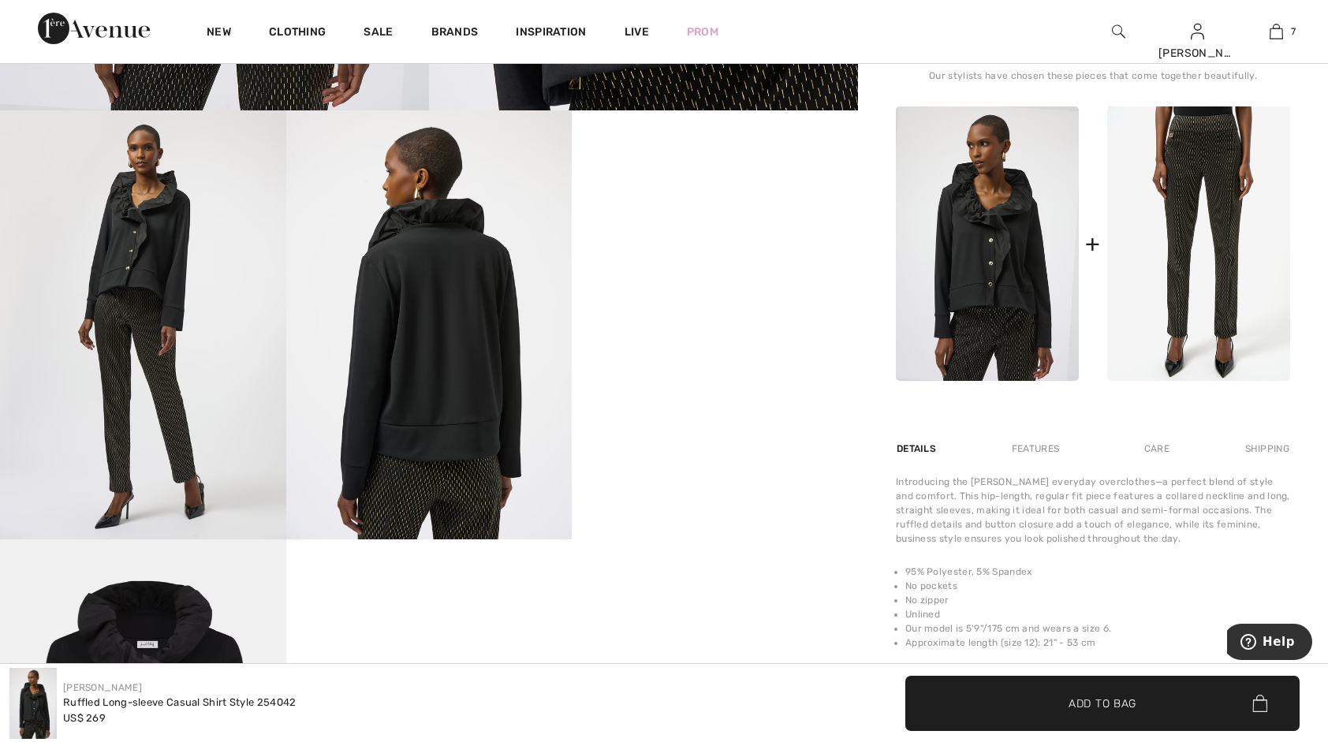
scroll to position [237, 0]
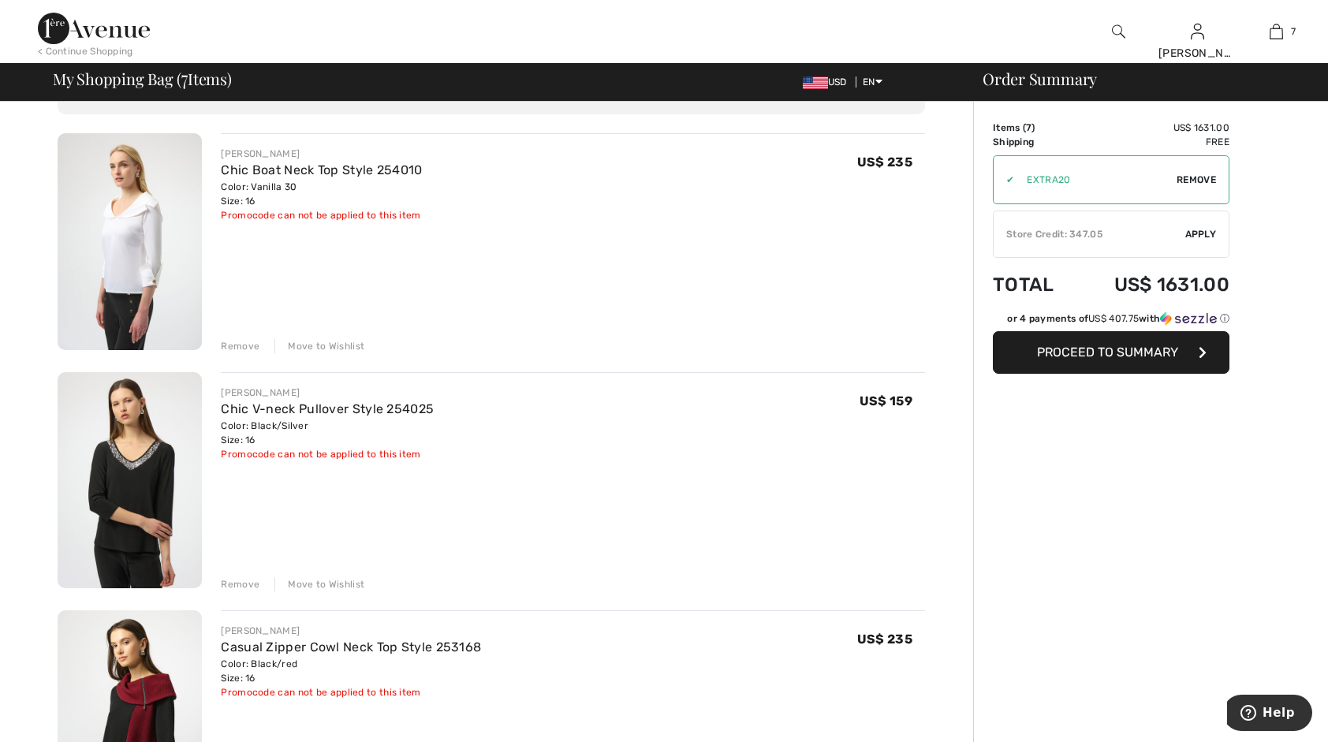
scroll to position [79, 0]
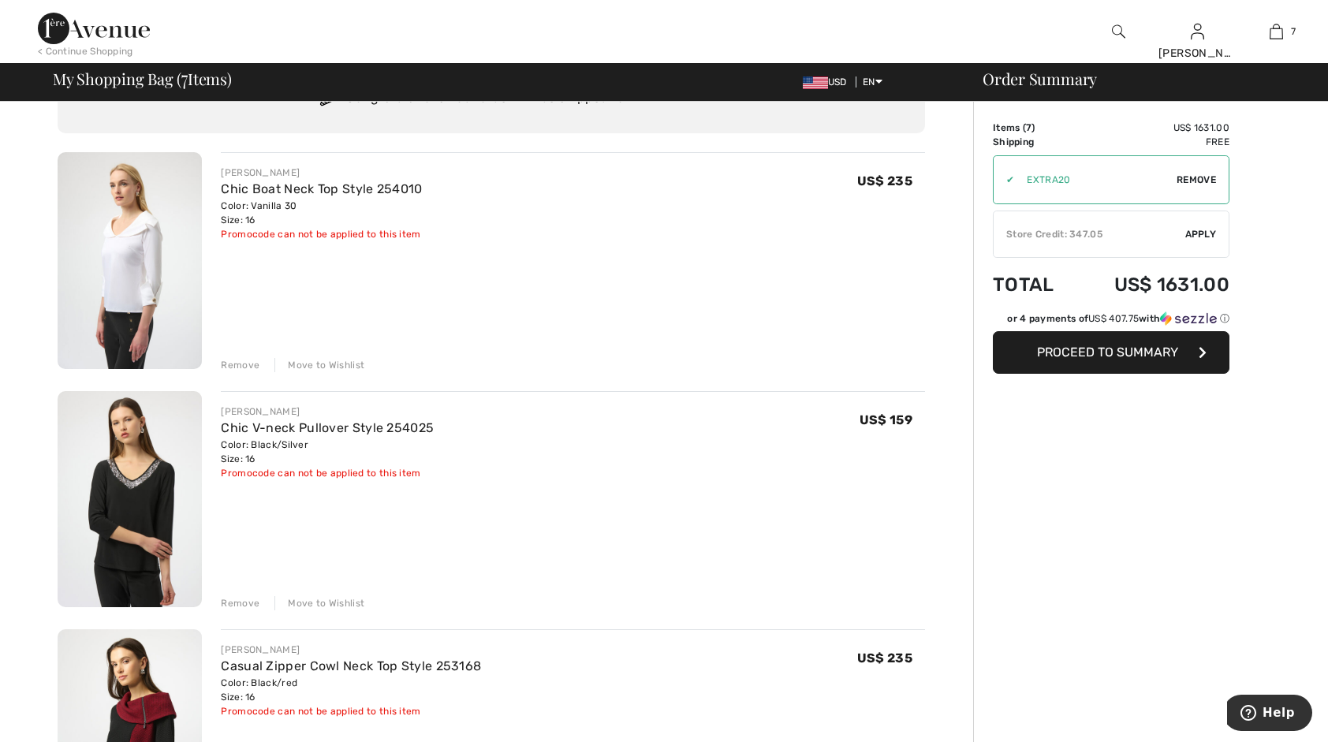
click at [242, 363] on div "Remove" at bounding box center [240, 365] width 39 height 14
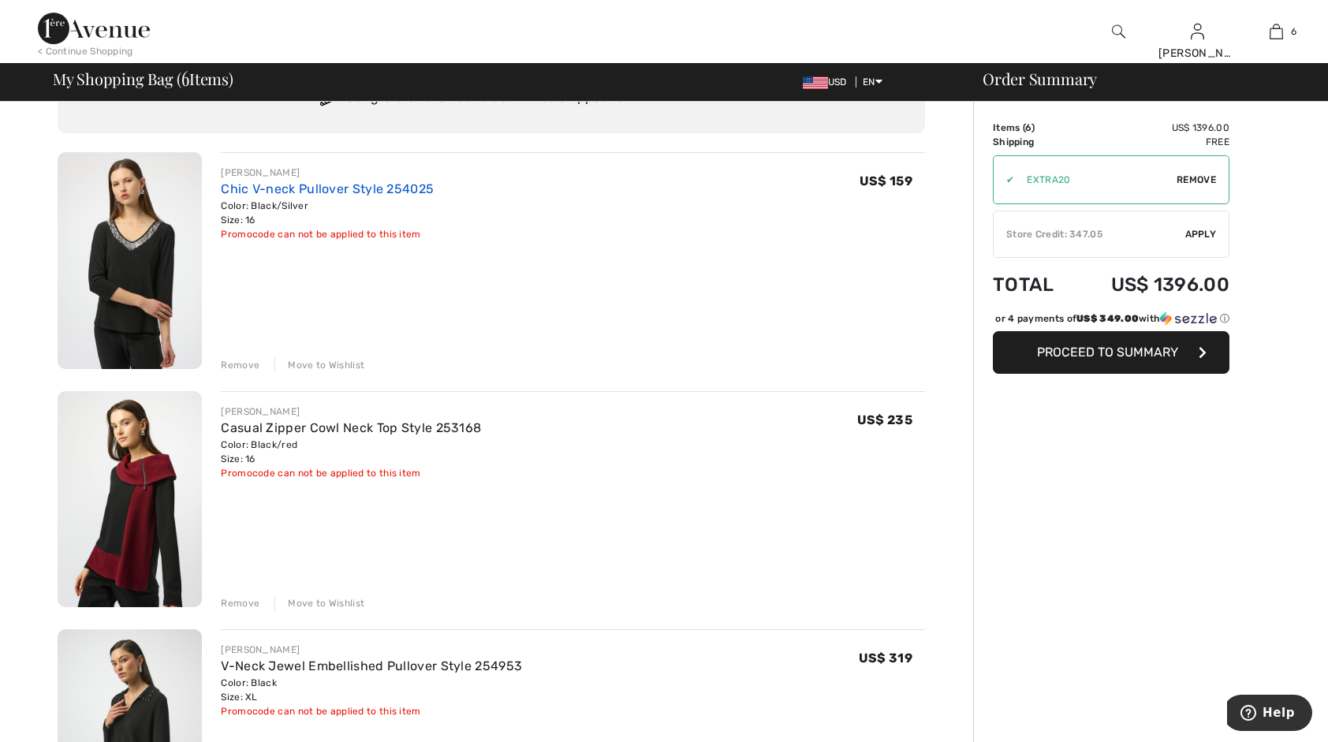
click at [310, 191] on link "Chic V-neck Pullover Style 254025" at bounding box center [327, 188] width 213 height 15
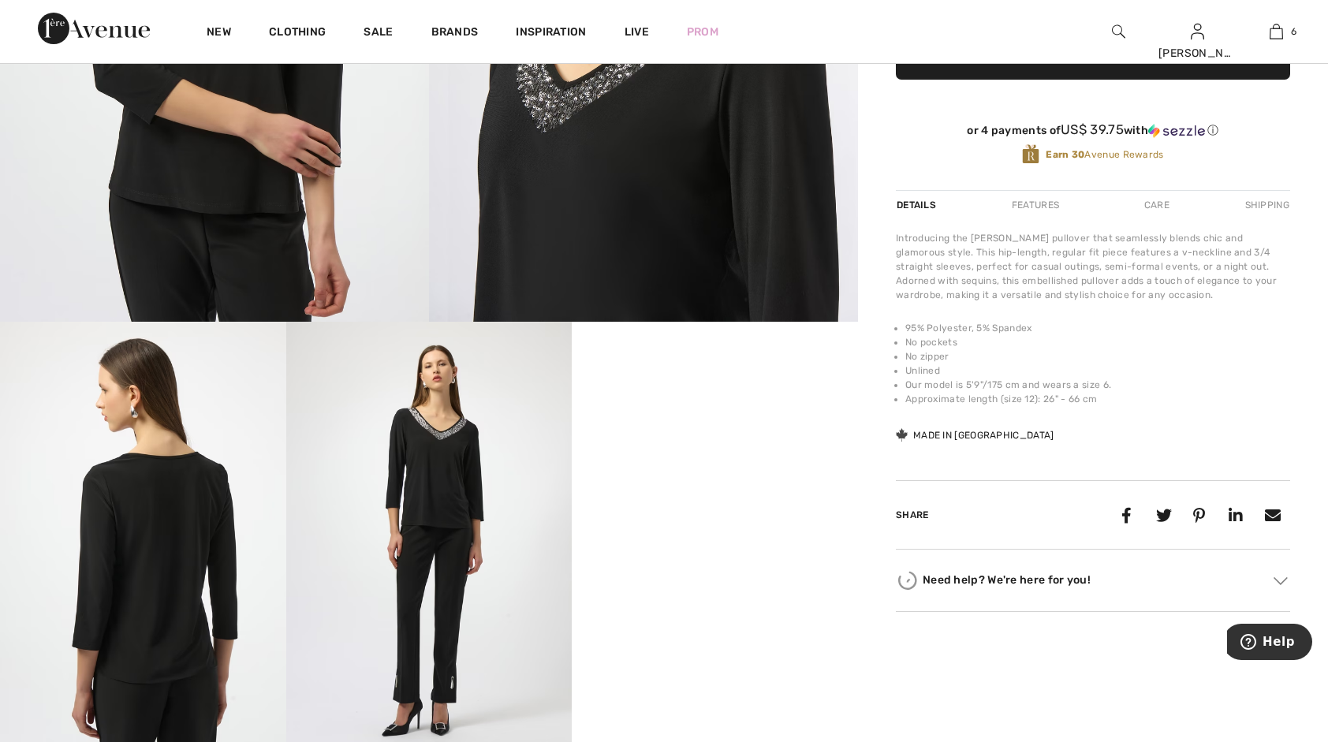
scroll to position [631, 0]
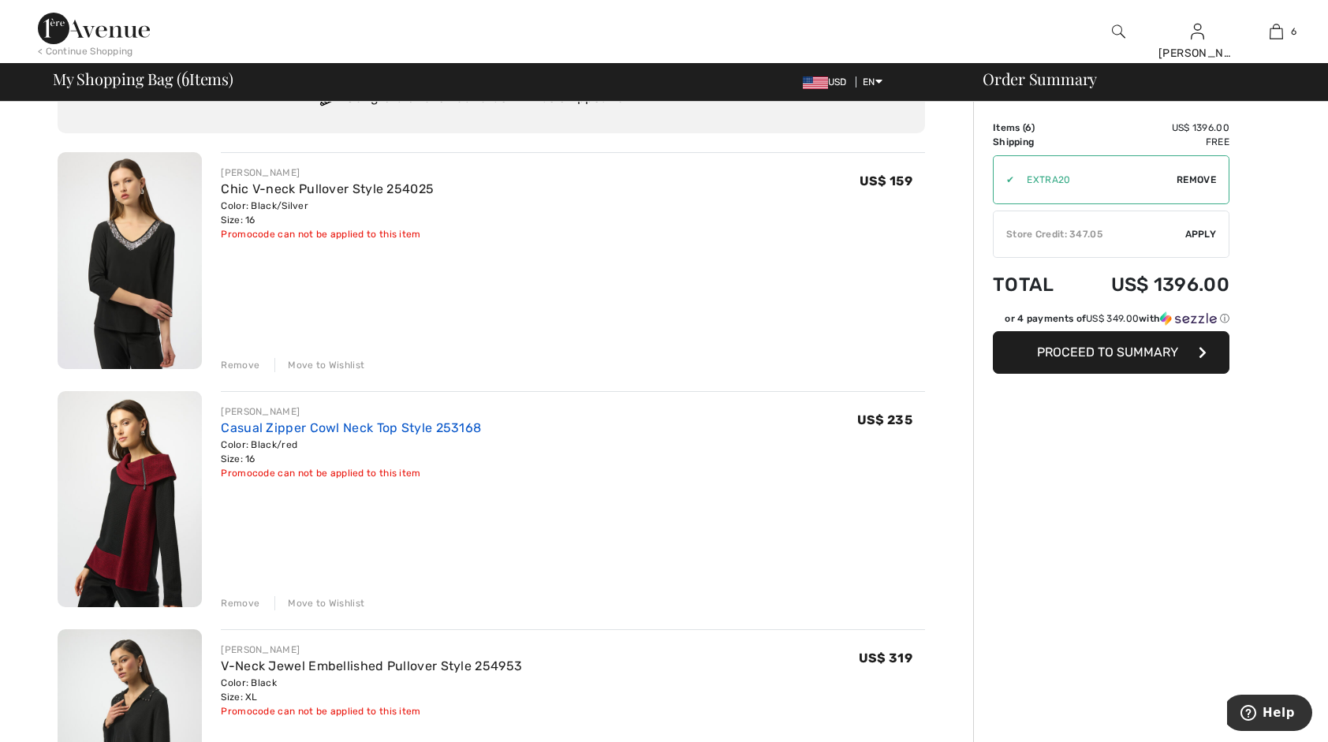
click at [279, 433] on link "Casual Zipper Cowl Neck Top Style 253168" at bounding box center [351, 427] width 260 height 15
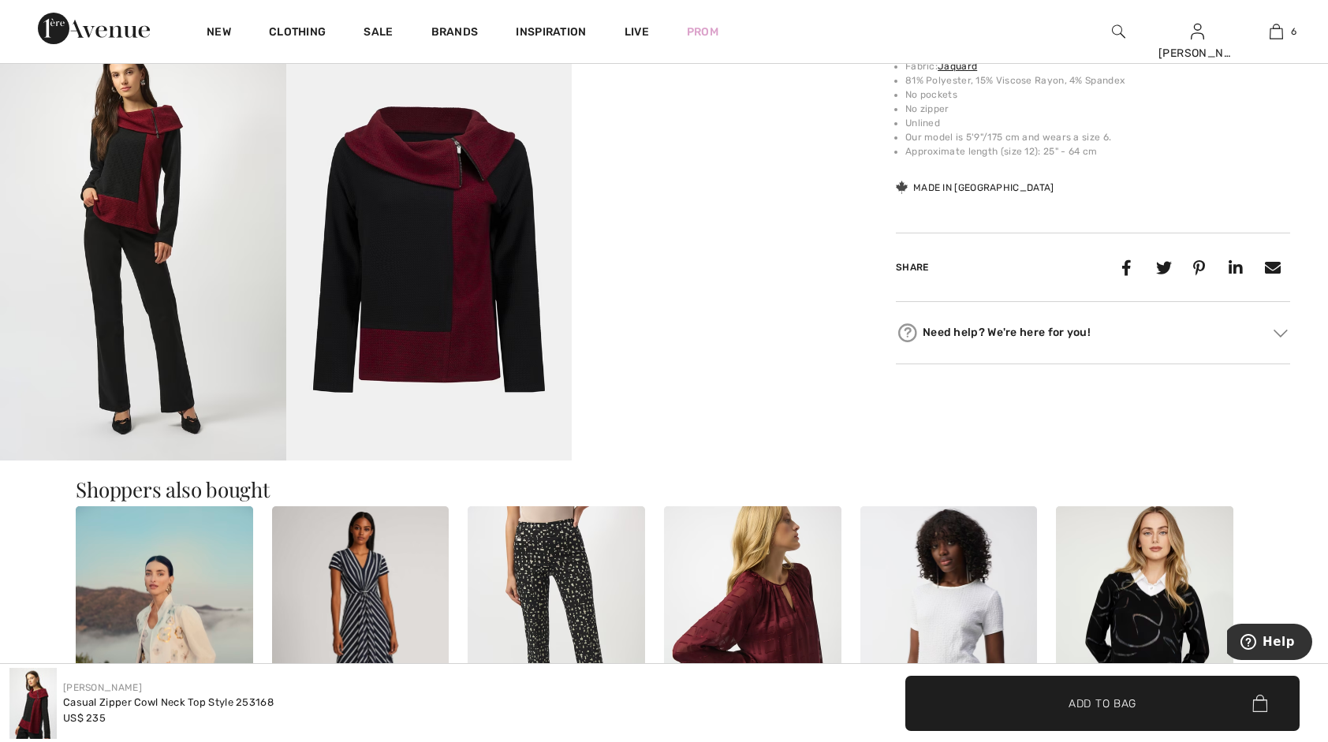
scroll to position [473, 0]
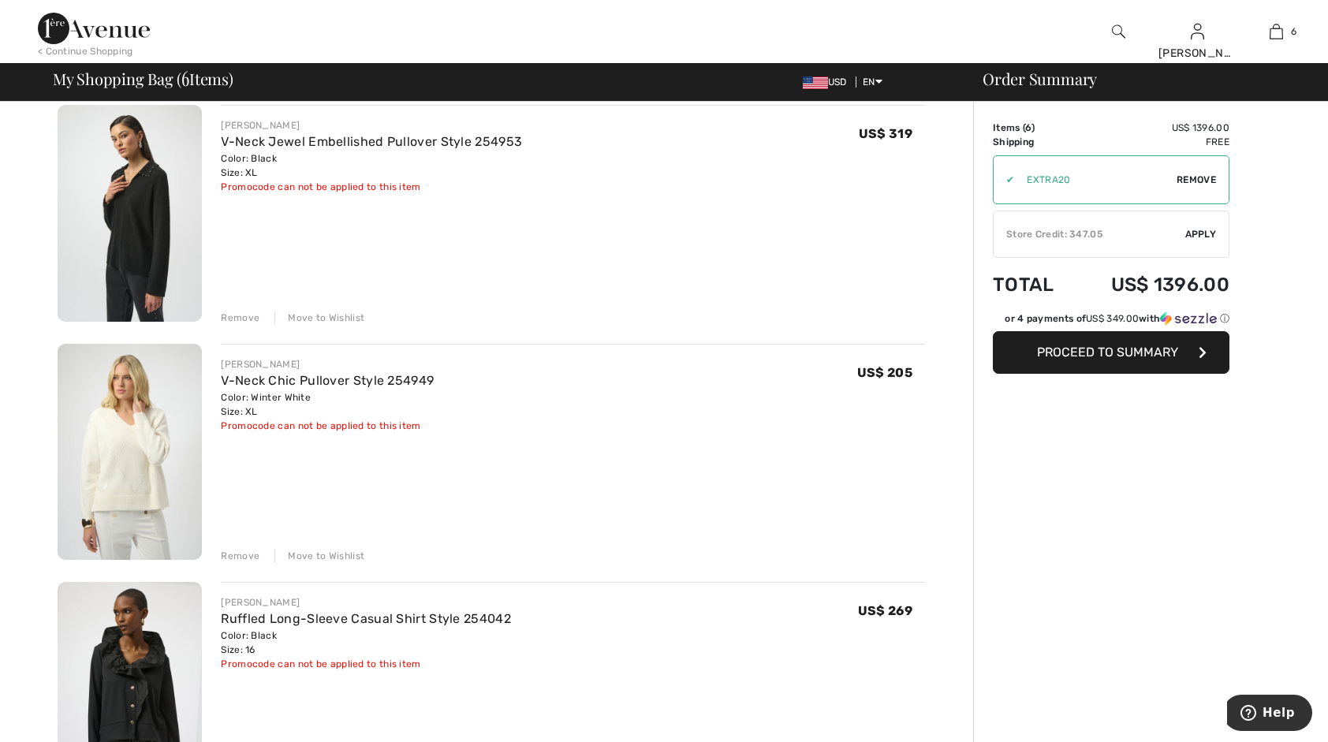
scroll to position [631, 0]
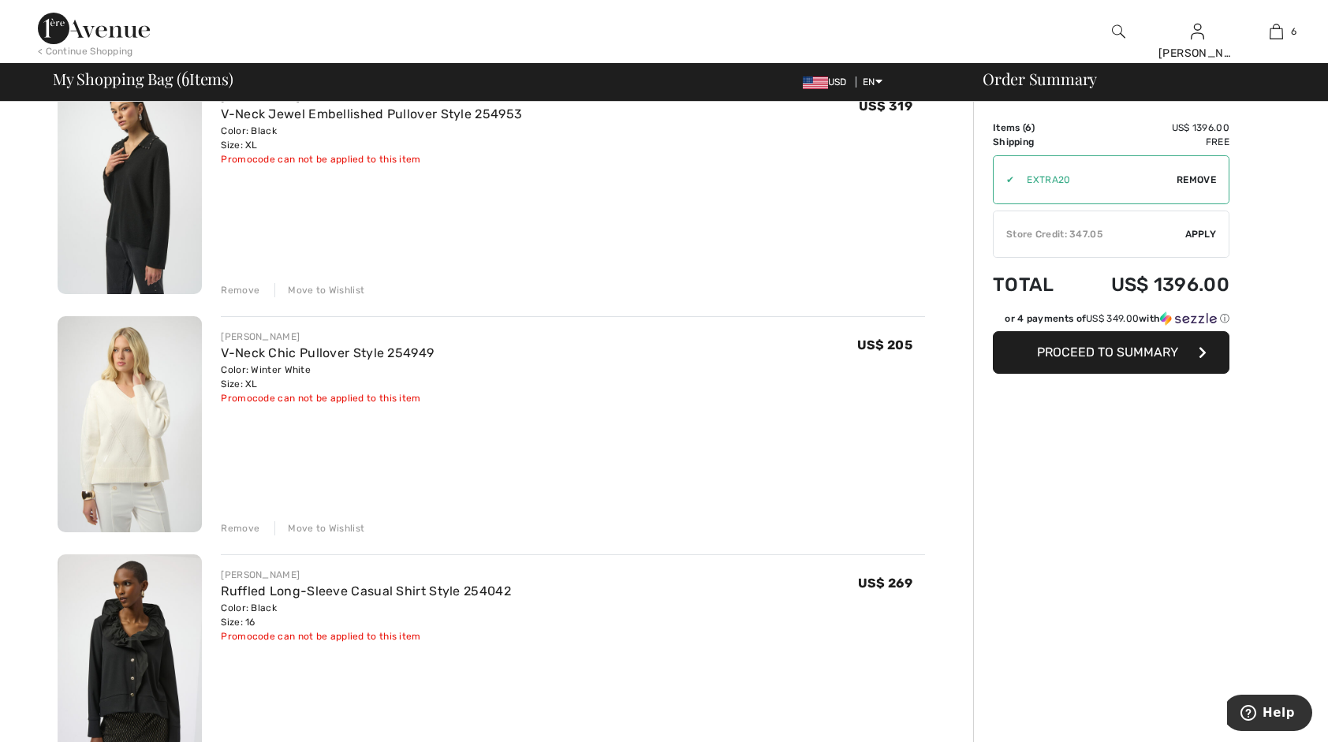
click at [247, 528] on div "Remove" at bounding box center [240, 528] width 39 height 14
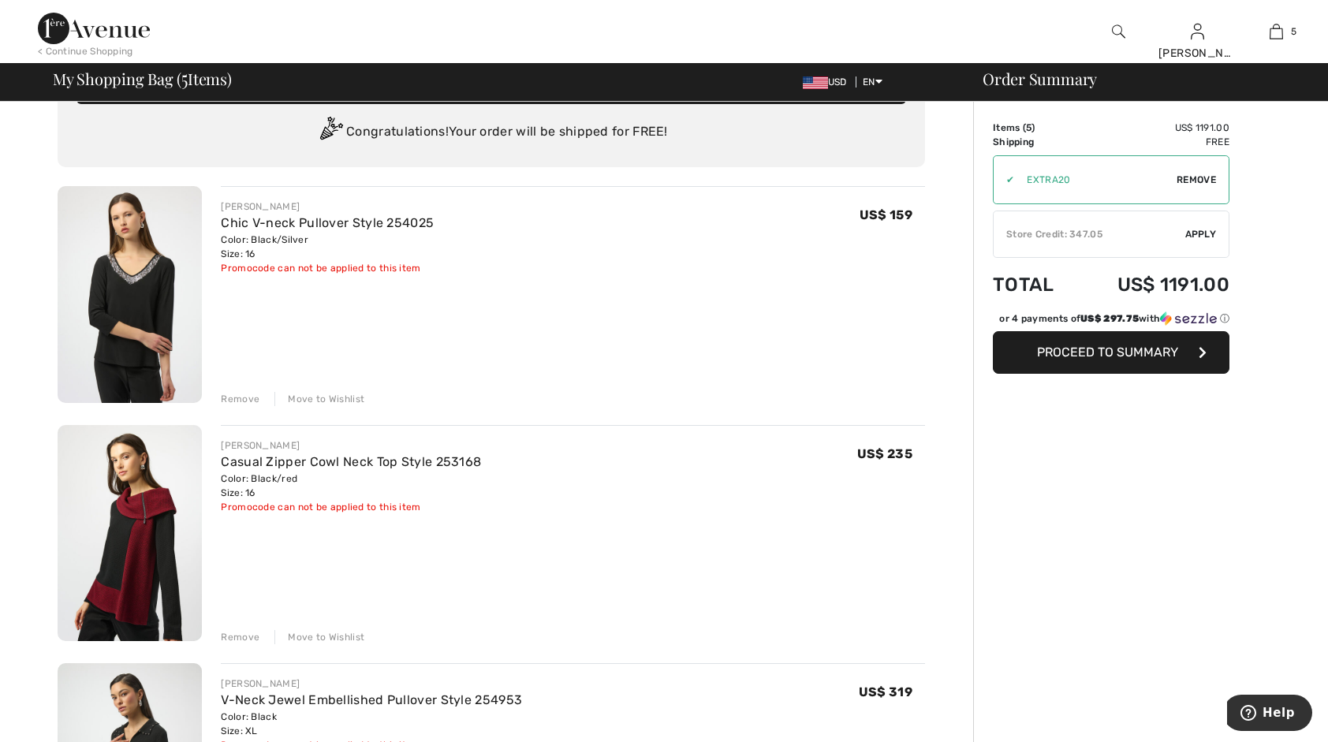
scroll to position [0, 0]
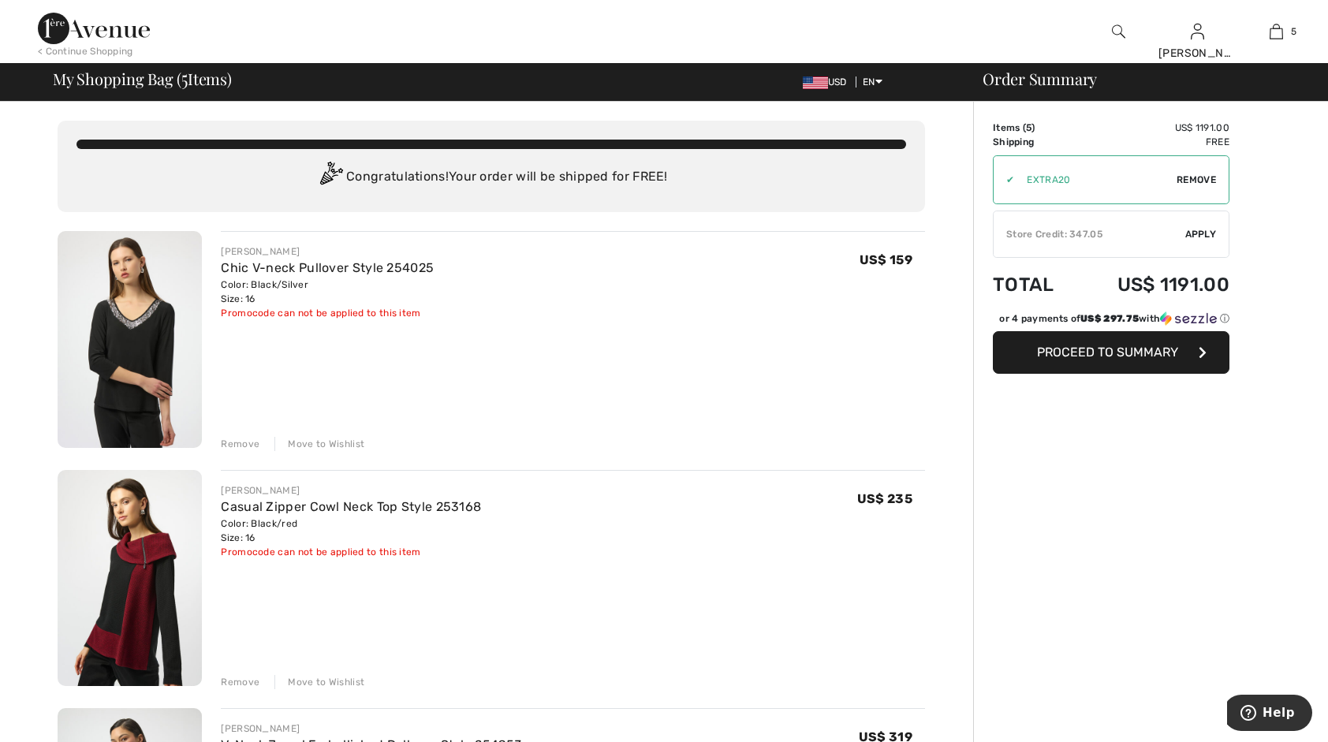
click at [229, 438] on div "Remove" at bounding box center [240, 444] width 39 height 14
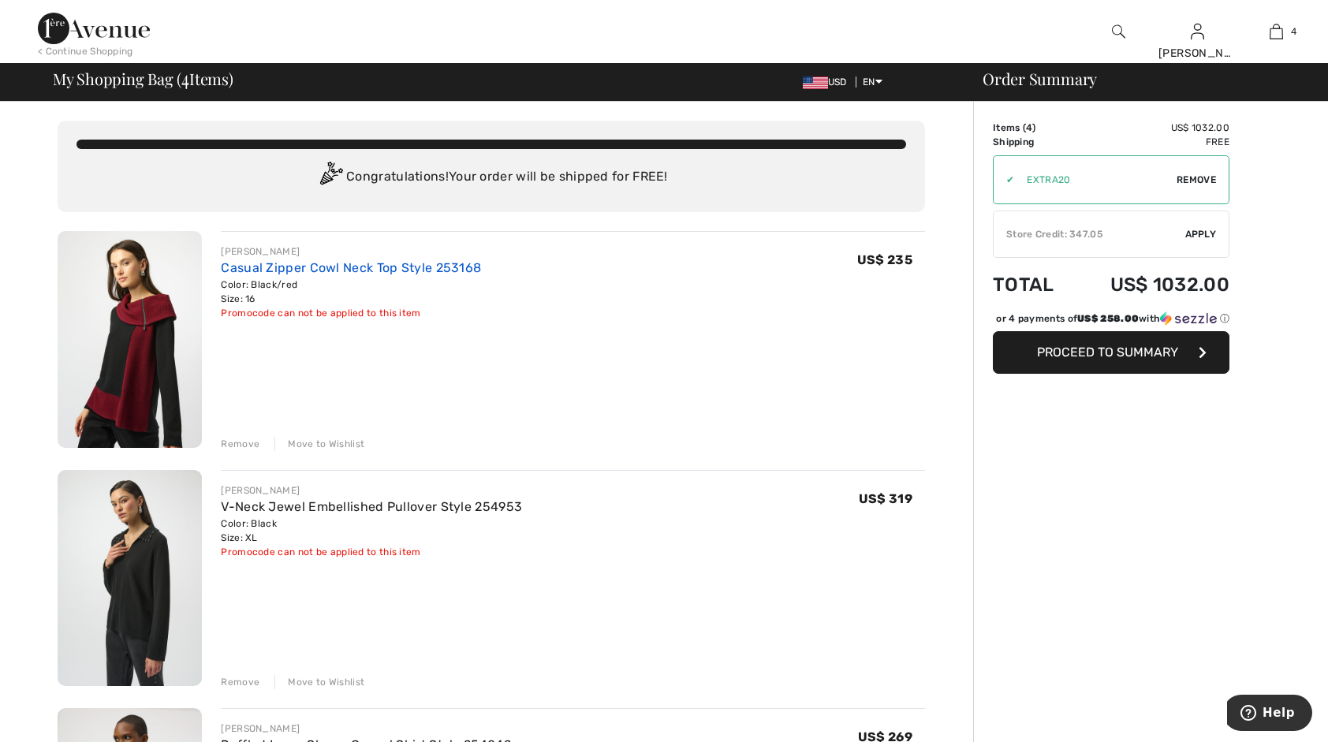
click at [312, 263] on link "Casual Zipper Cowl Neck Top Style 253168" at bounding box center [351, 267] width 260 height 15
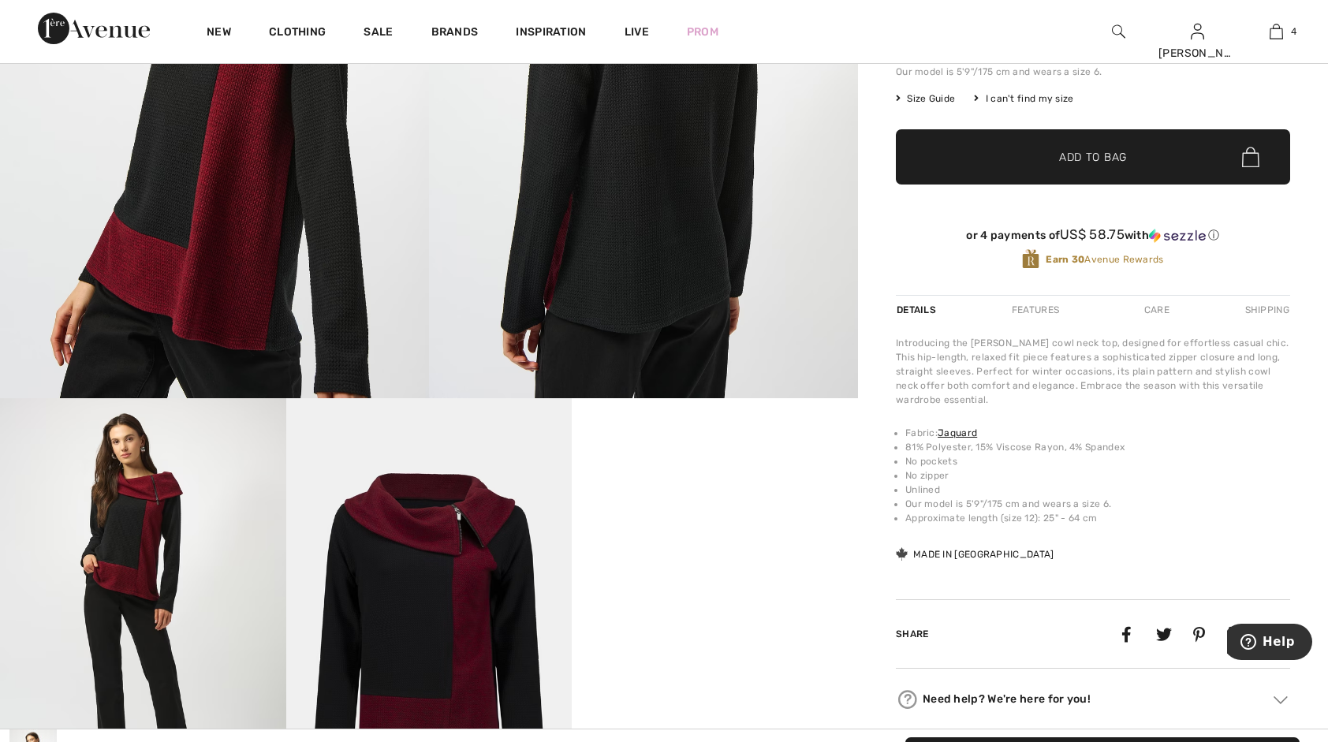
scroll to position [394, 0]
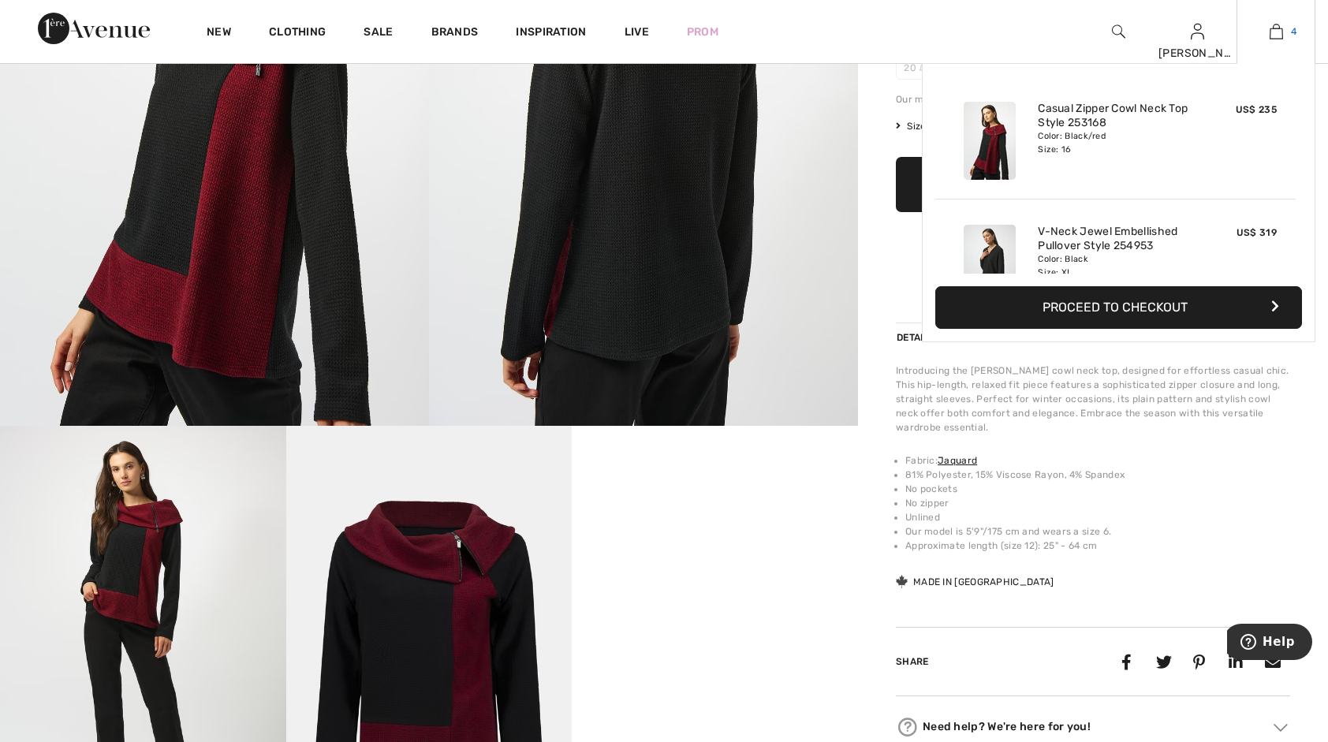
click at [1277, 33] on img at bounding box center [1275, 31] width 13 height 19
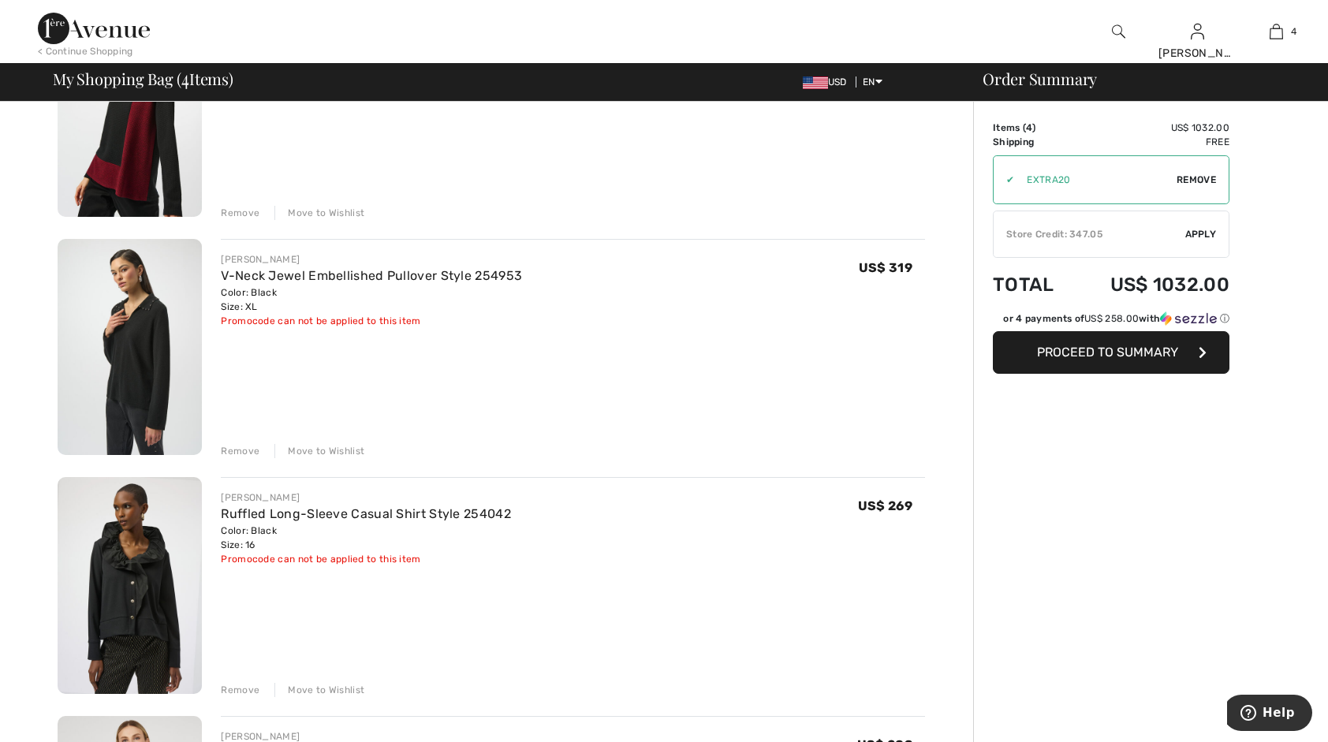
scroll to position [237, 0]
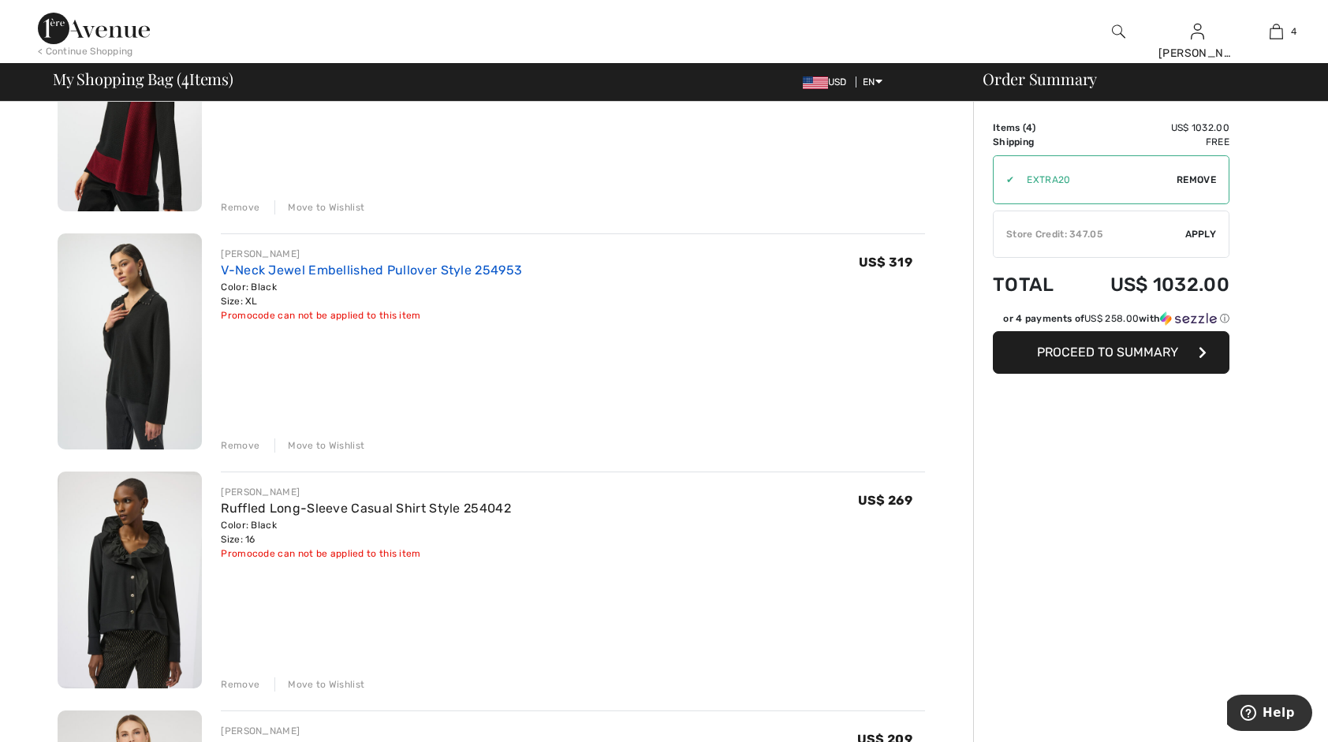
click at [359, 267] on link "V-Neck Jewel Embellished Pullover Style 254953" at bounding box center [371, 270] width 301 height 15
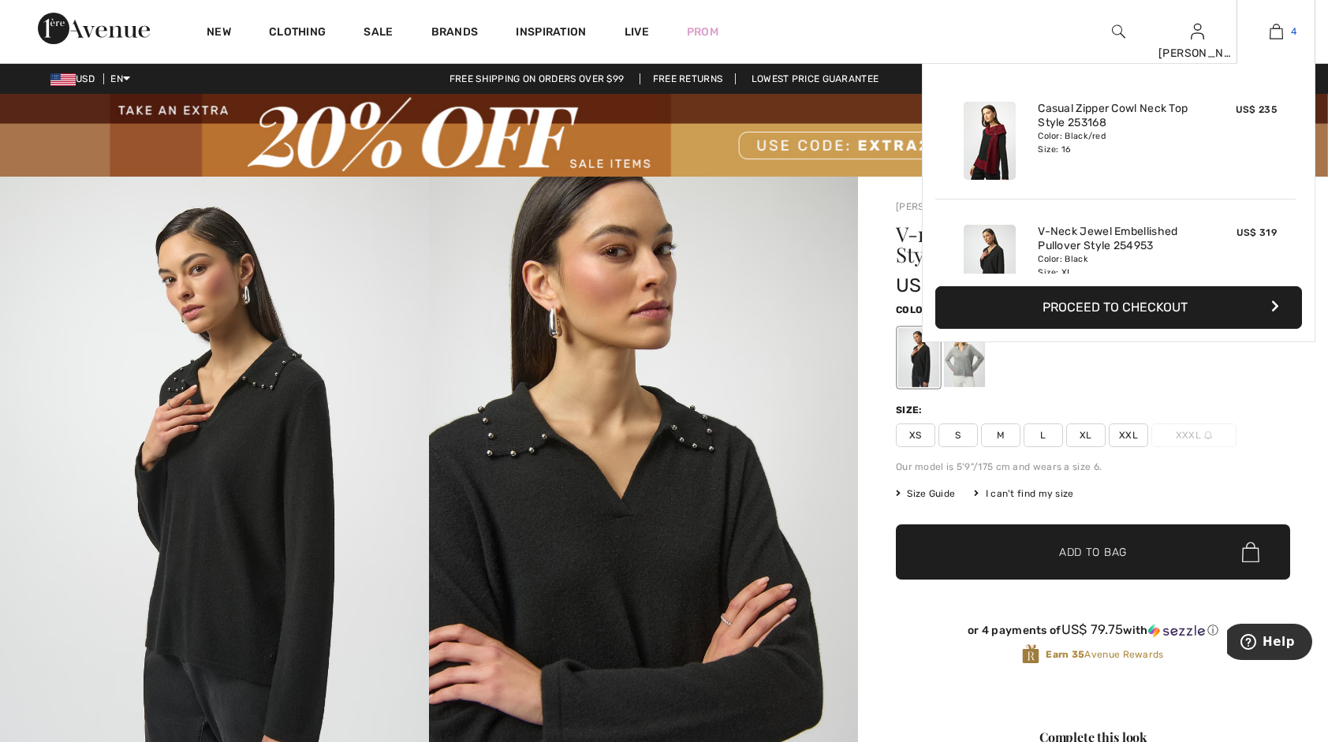
click at [1276, 32] on img at bounding box center [1275, 31] width 13 height 19
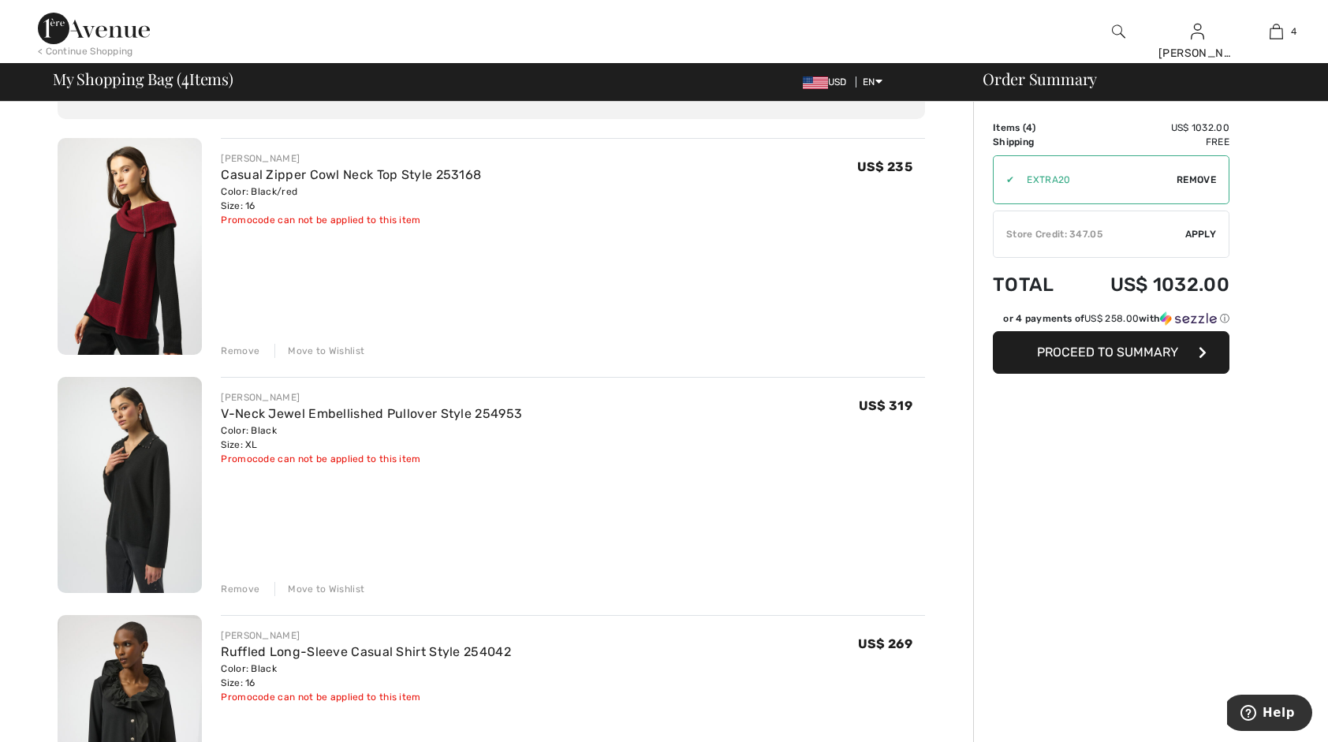
scroll to position [315, 0]
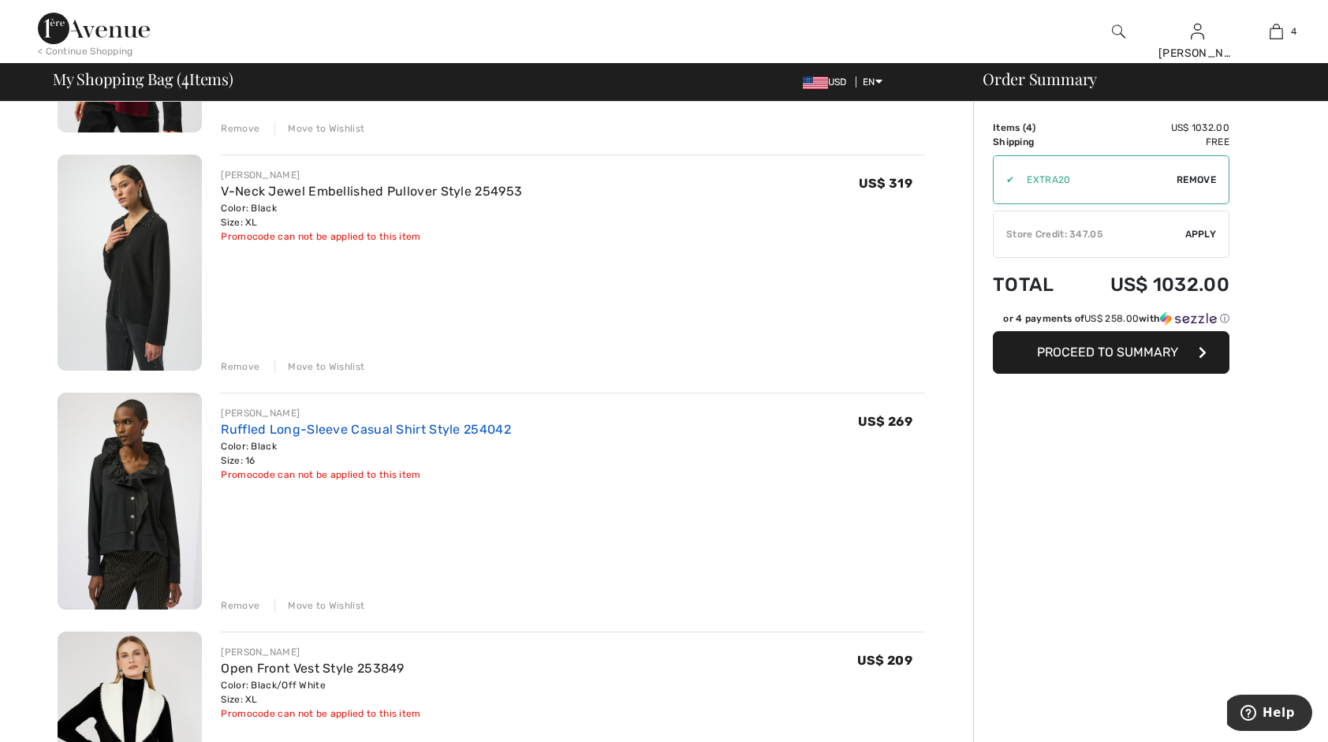
click at [363, 434] on link "Ruffled Long-Sleeve Casual Shirt Style 254042" at bounding box center [366, 429] width 290 height 15
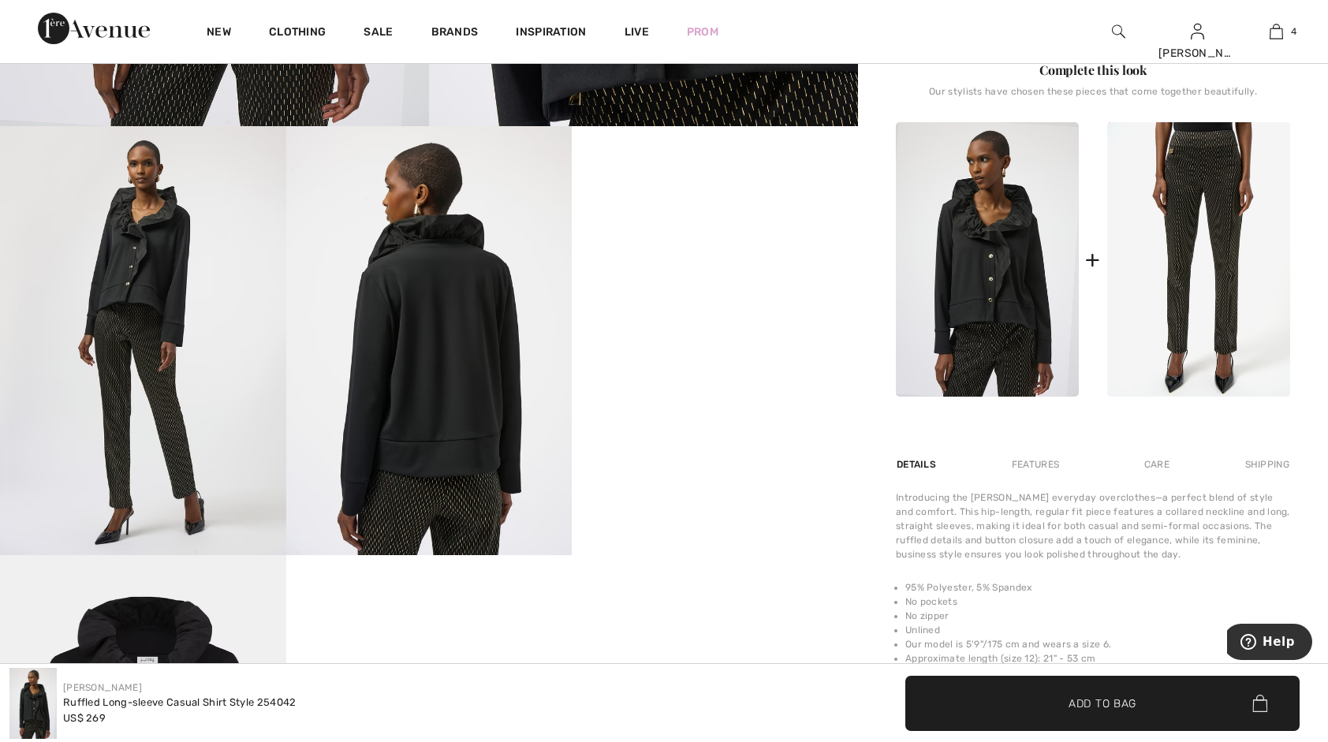
scroll to position [867, 0]
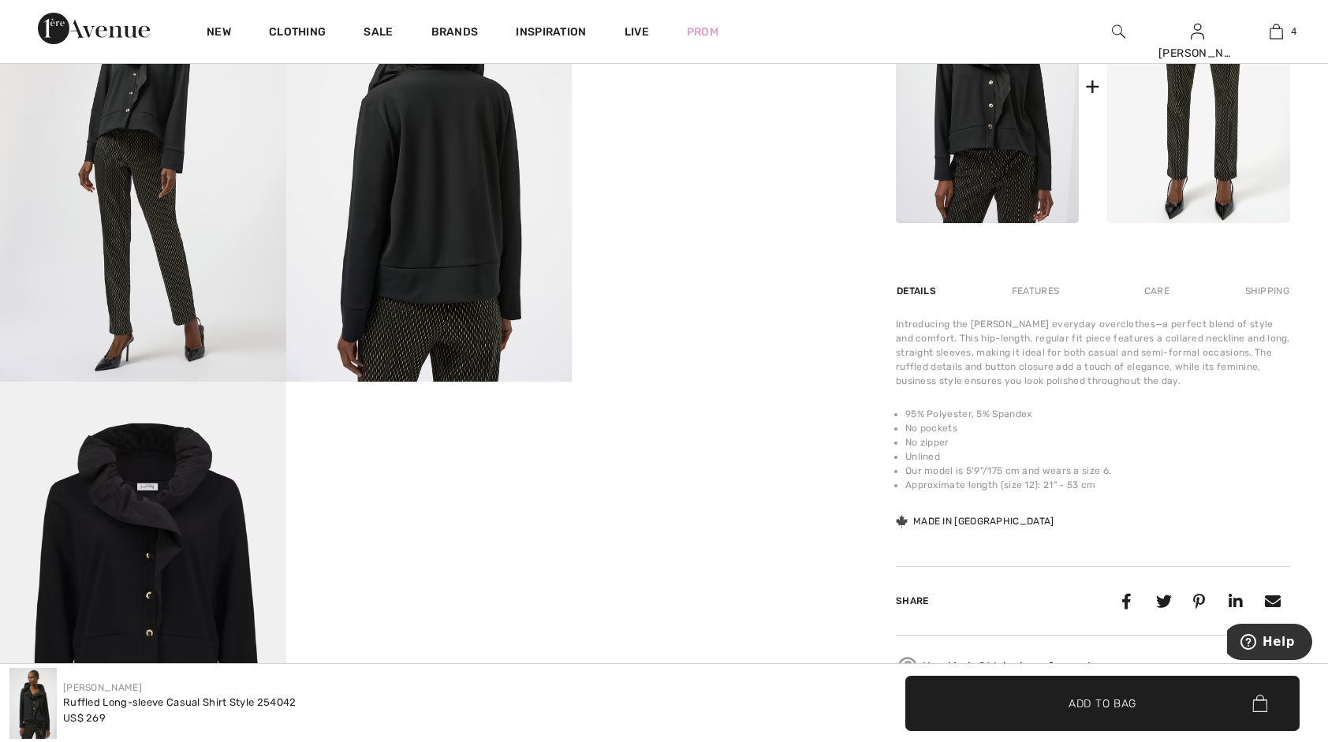
click at [746, 95] on video "Your browser does not support the video tag." at bounding box center [715, 24] width 286 height 143
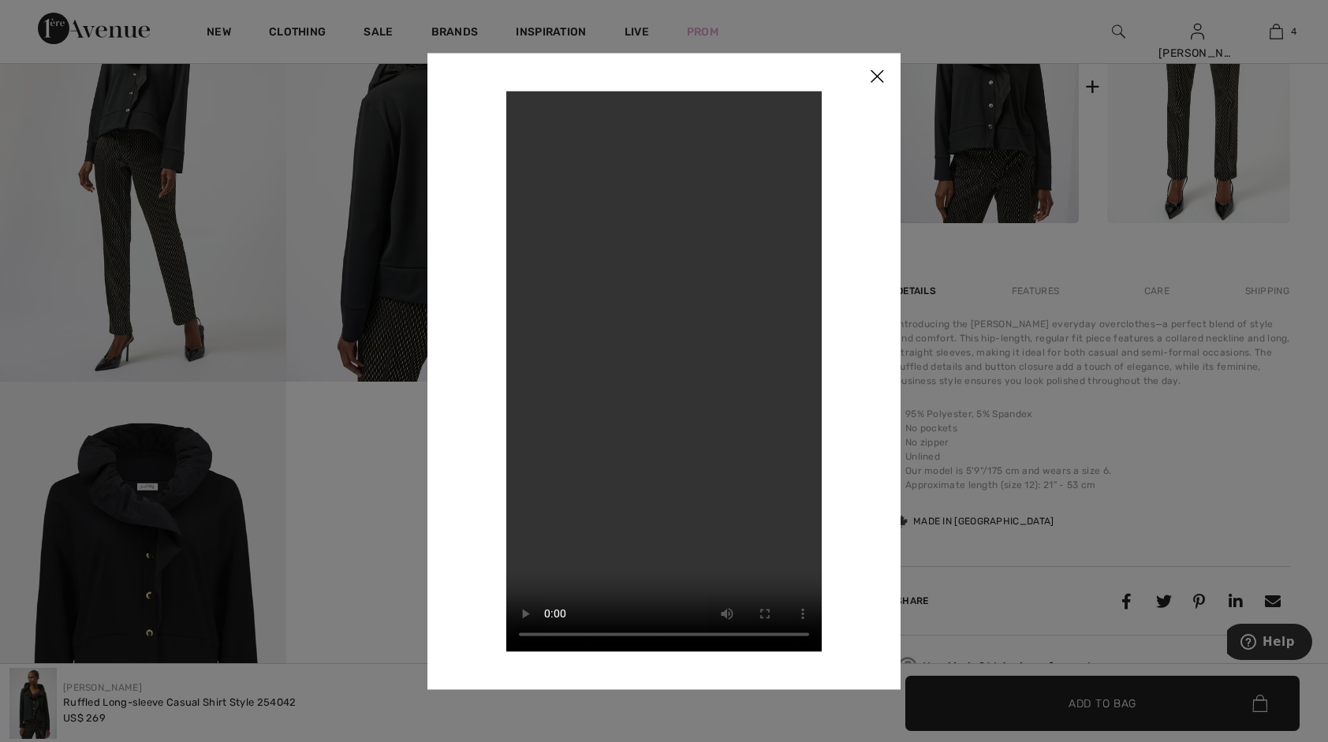
click at [876, 74] on img at bounding box center [876, 77] width 47 height 49
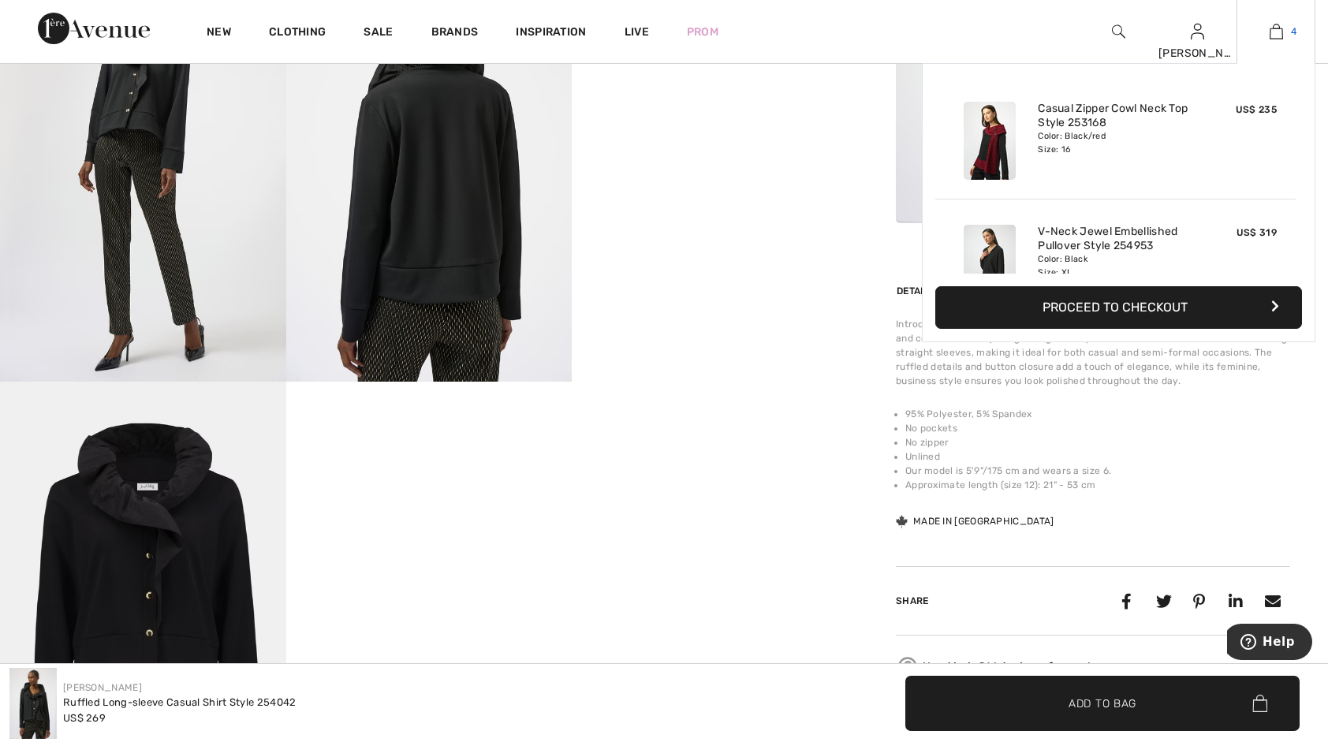
click at [1280, 30] on img at bounding box center [1275, 31] width 13 height 19
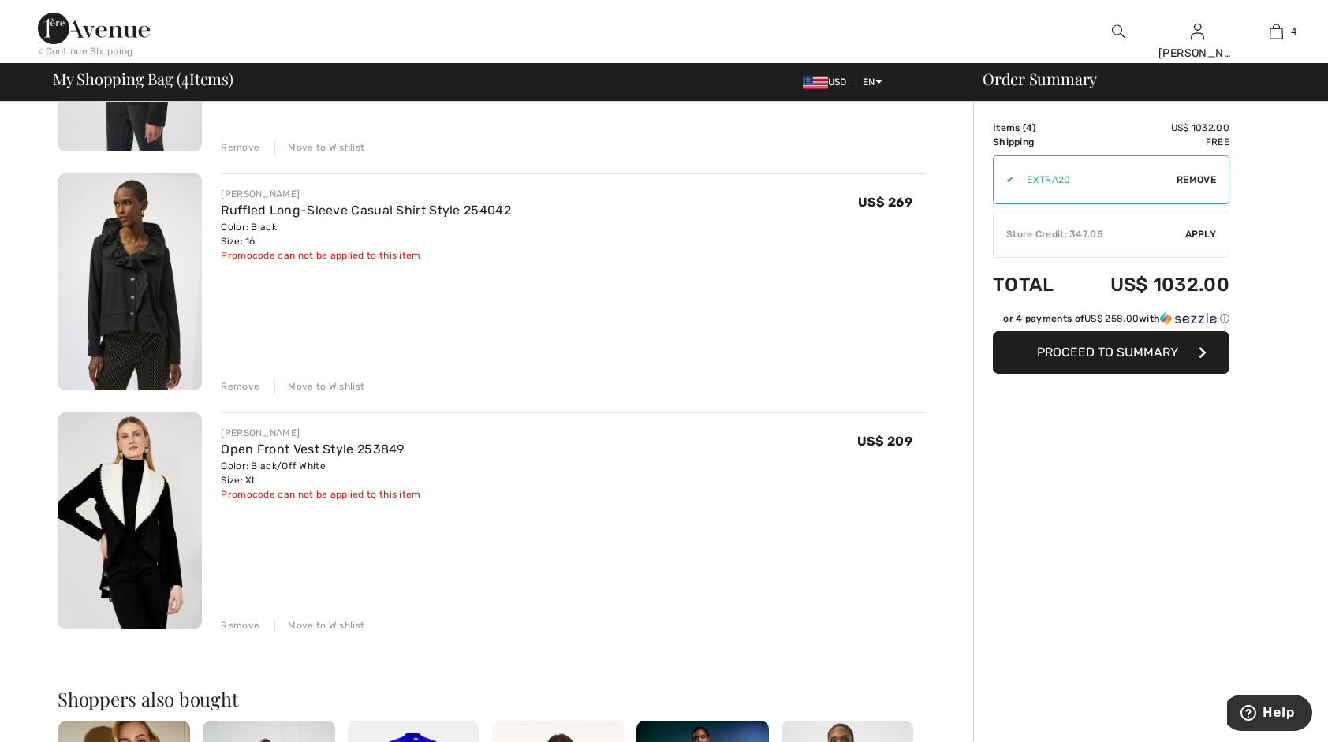
scroll to position [552, 0]
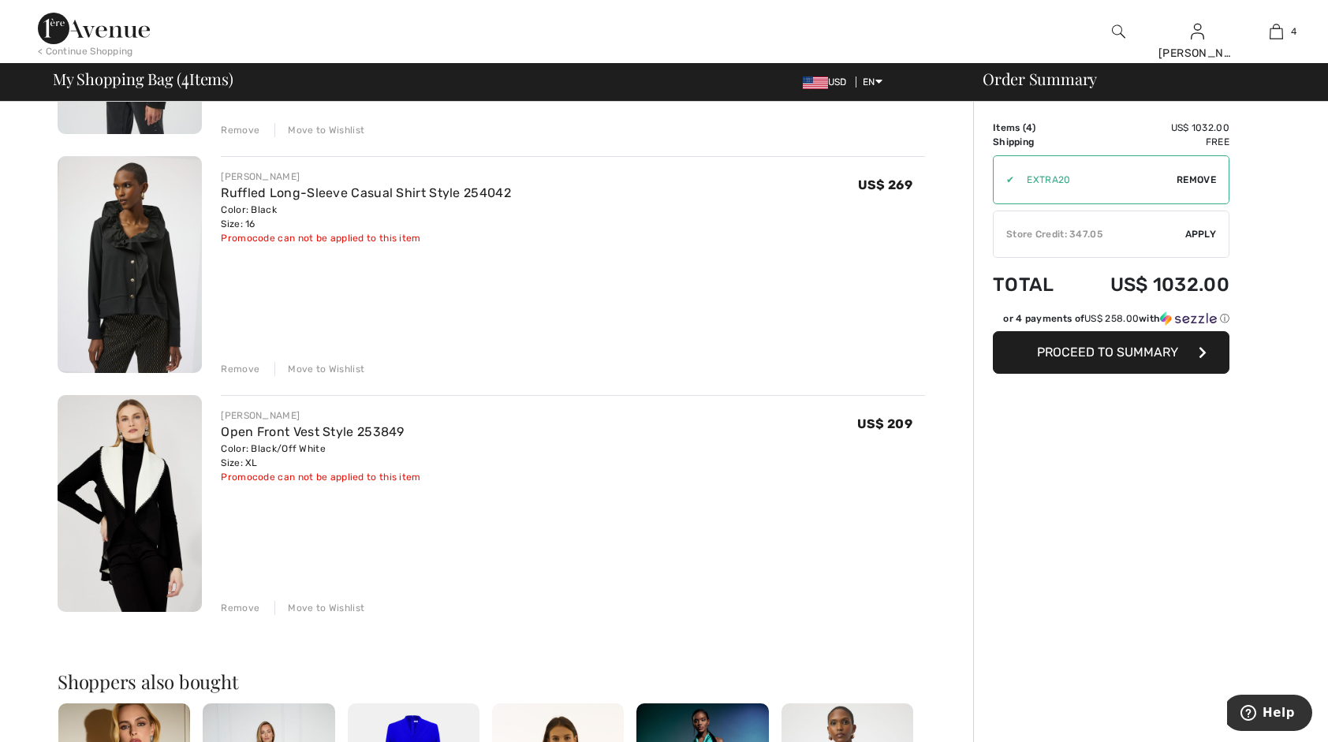
click at [237, 367] on div "Remove" at bounding box center [240, 369] width 39 height 14
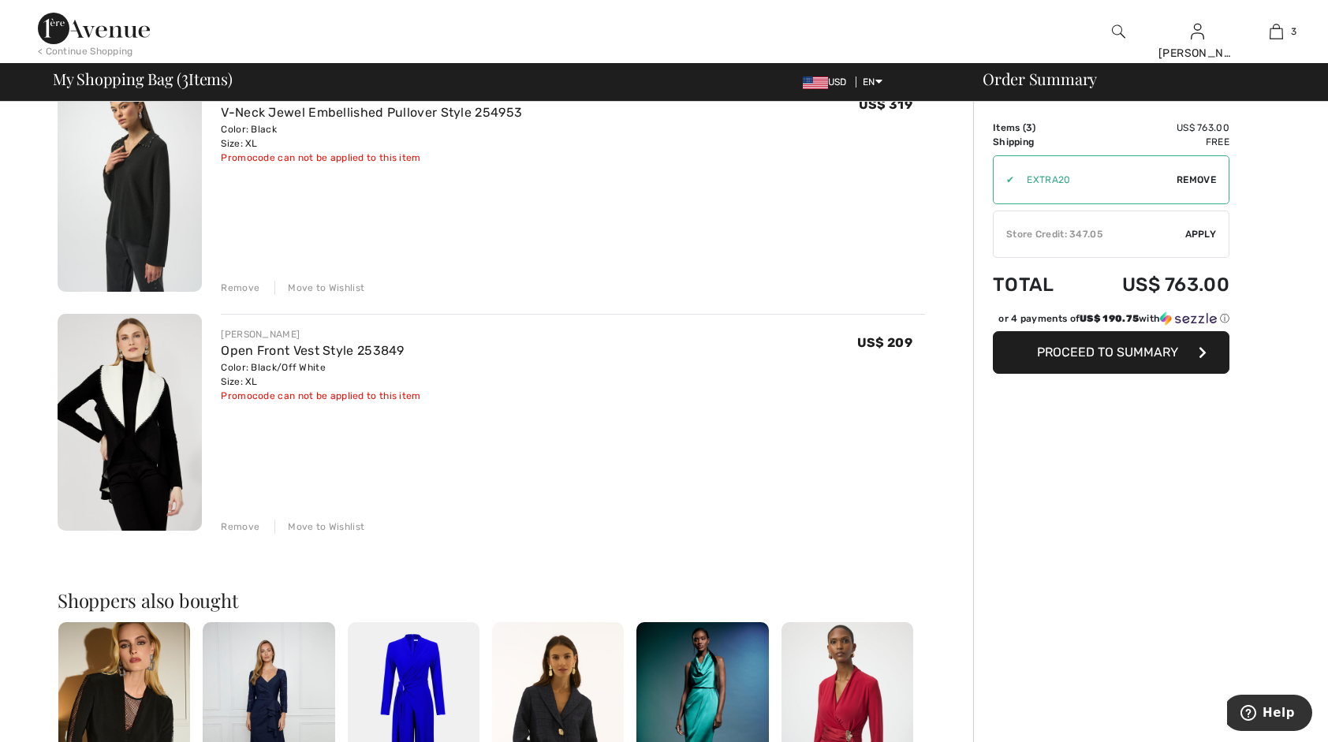
scroll to position [0, 0]
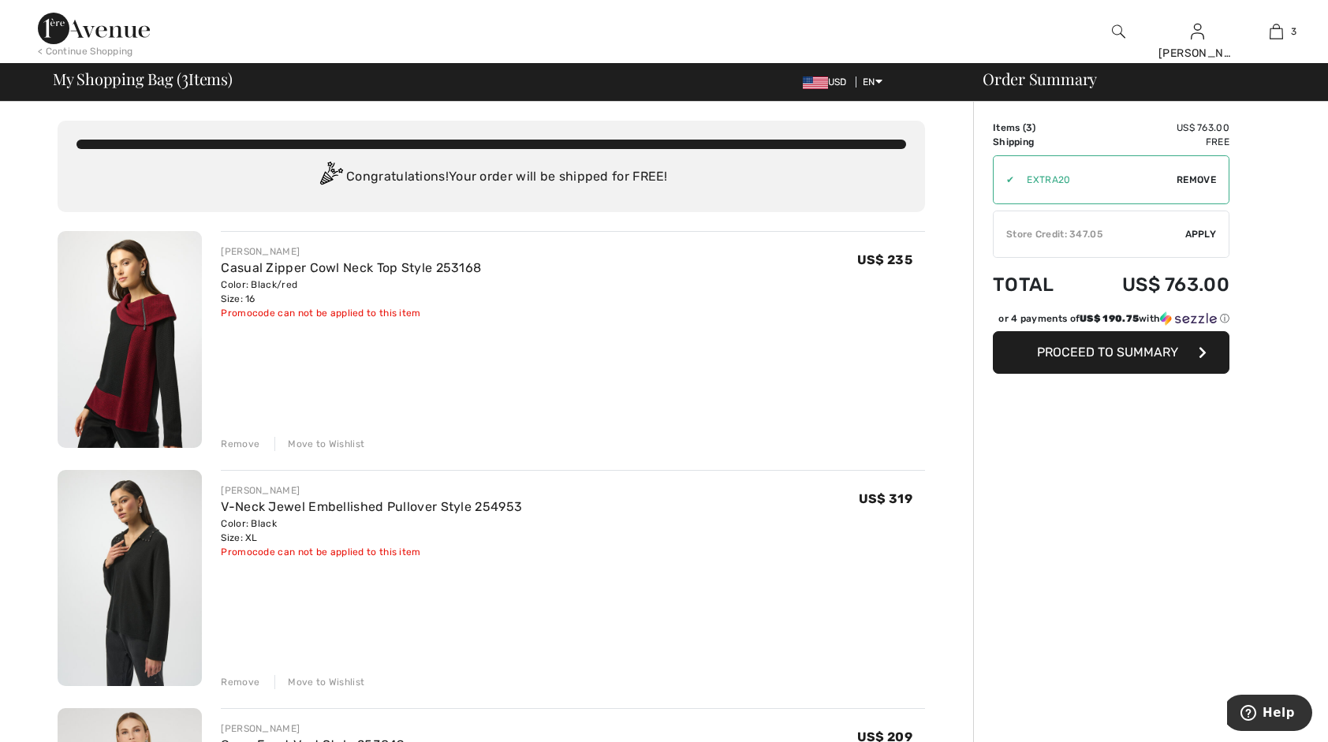
click at [1084, 348] on span "Proceed to Summary" at bounding box center [1107, 352] width 141 height 15
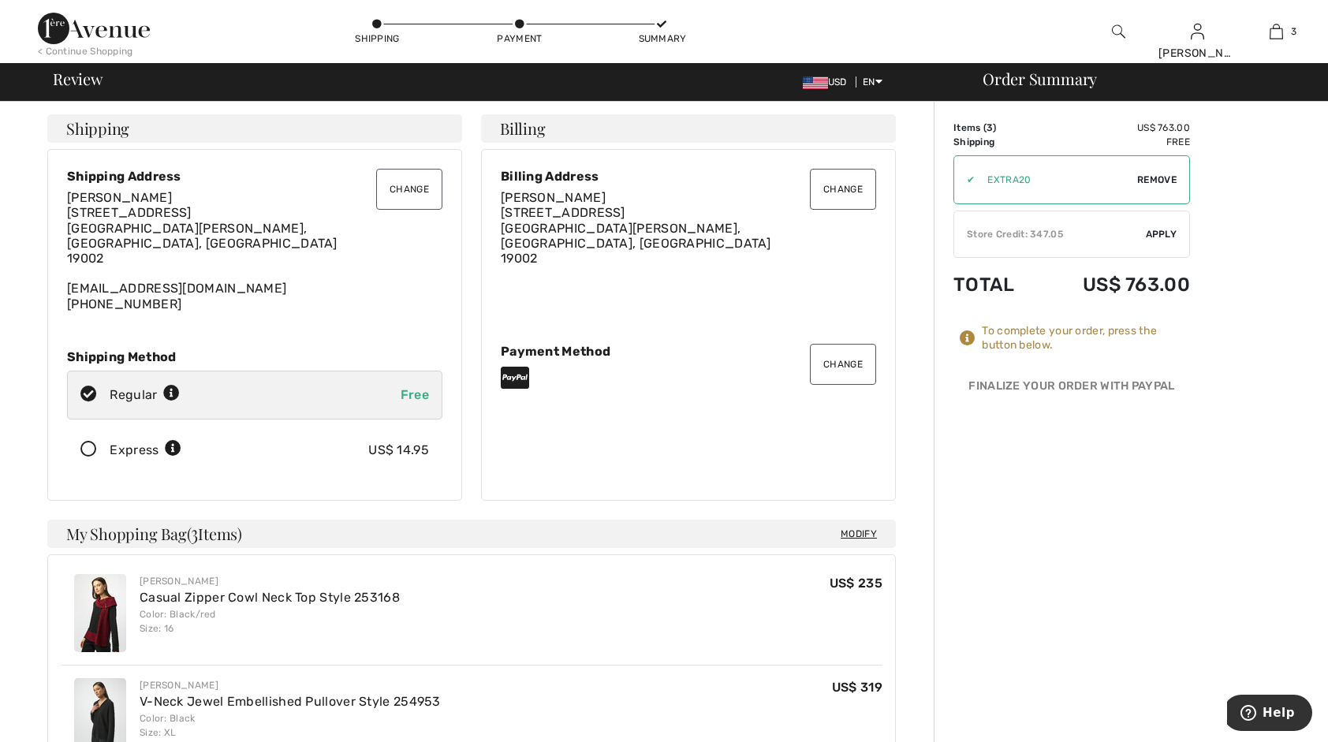
click at [1150, 231] on span "Apply" at bounding box center [1162, 234] width 32 height 14
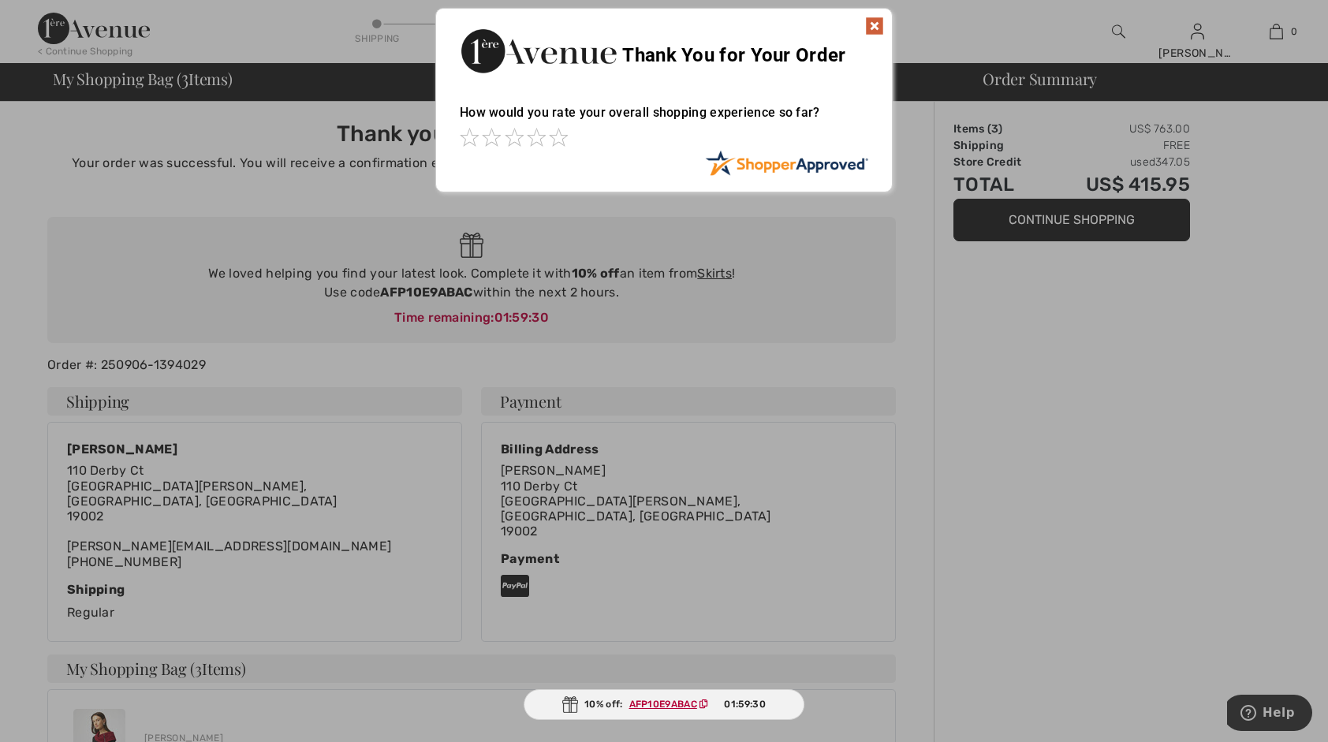
click at [883, 25] on img at bounding box center [874, 26] width 19 height 19
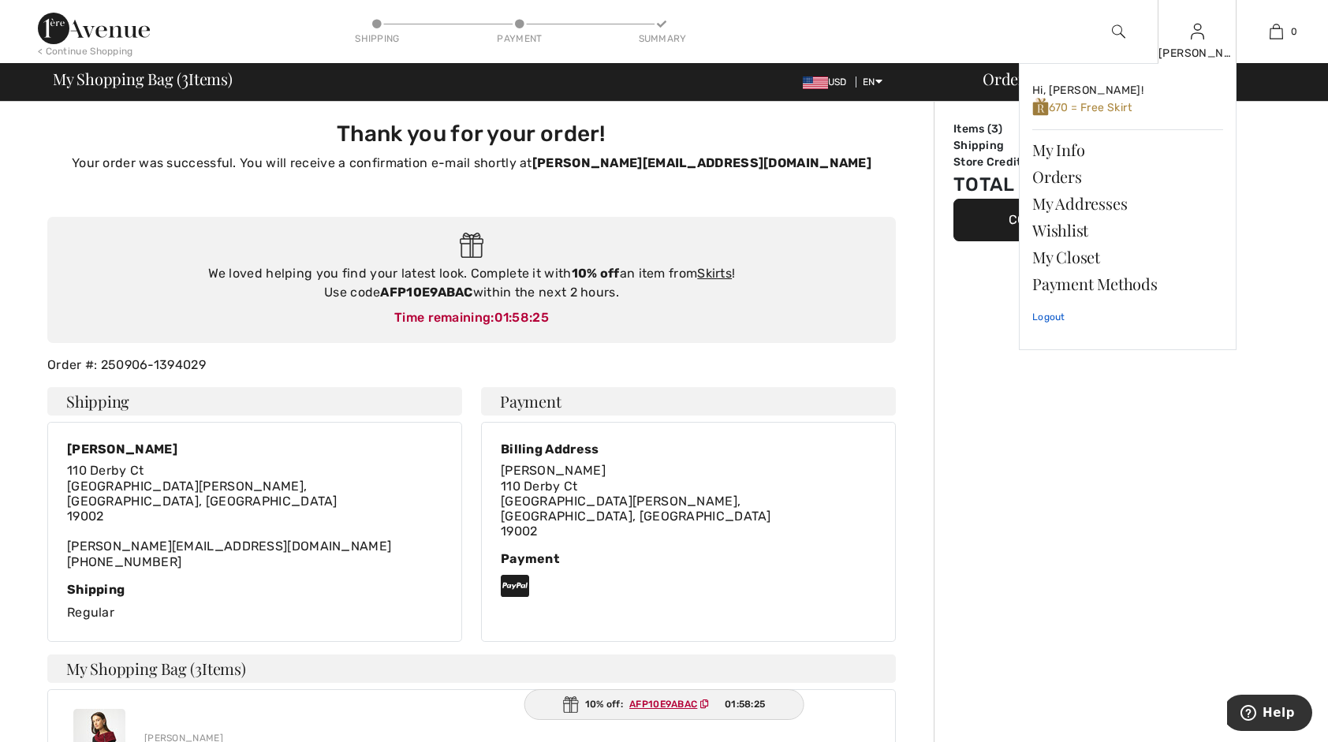
click at [1046, 314] on link "Logout" at bounding box center [1127, 316] width 191 height 39
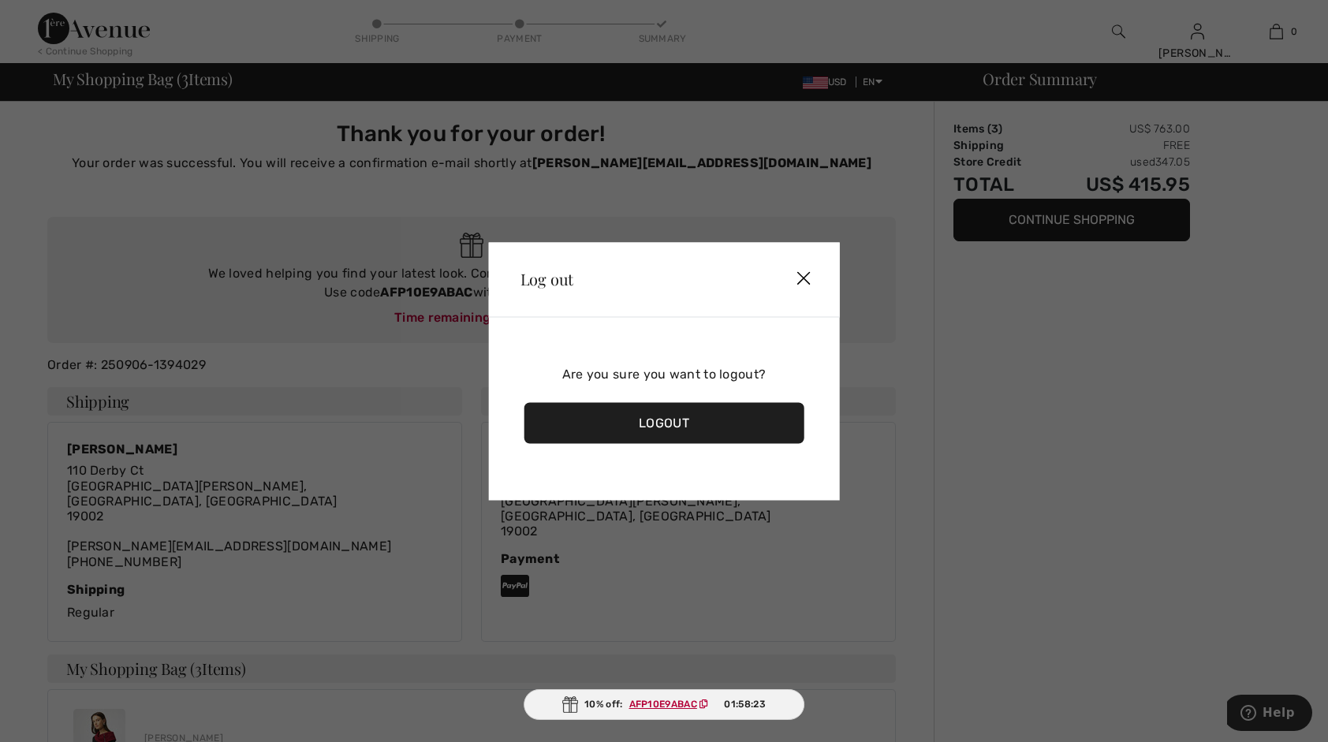
click at [672, 429] on div "Logout" at bounding box center [664, 422] width 280 height 41
